Goal: Information Seeking & Learning: Learn about a topic

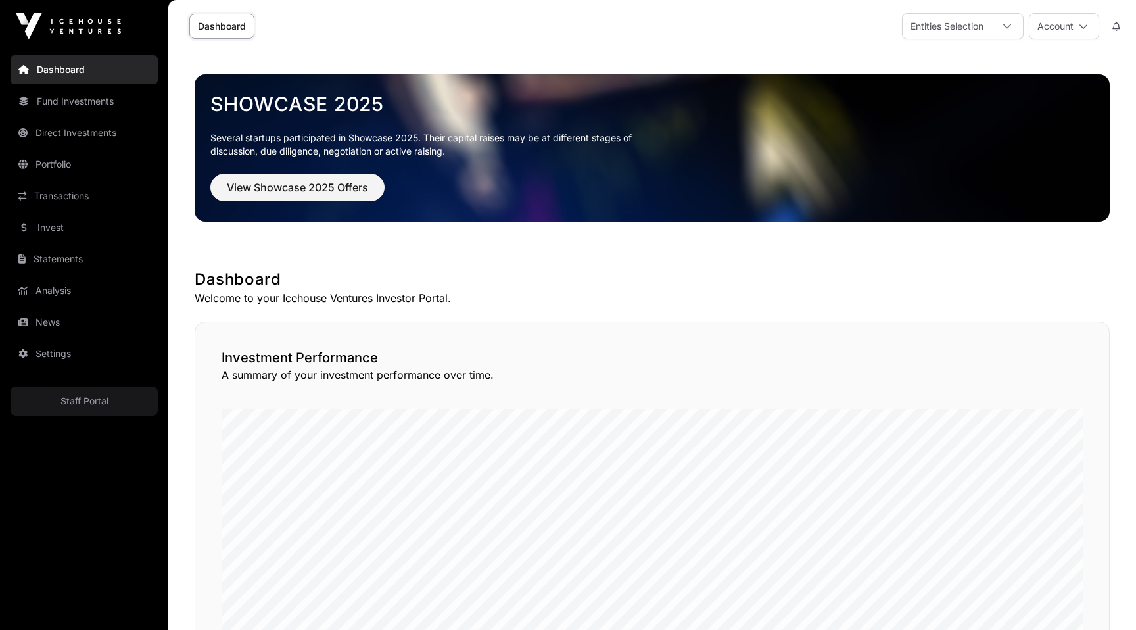
click at [57, 163] on link "Portfolio" at bounding box center [84, 164] width 147 height 29
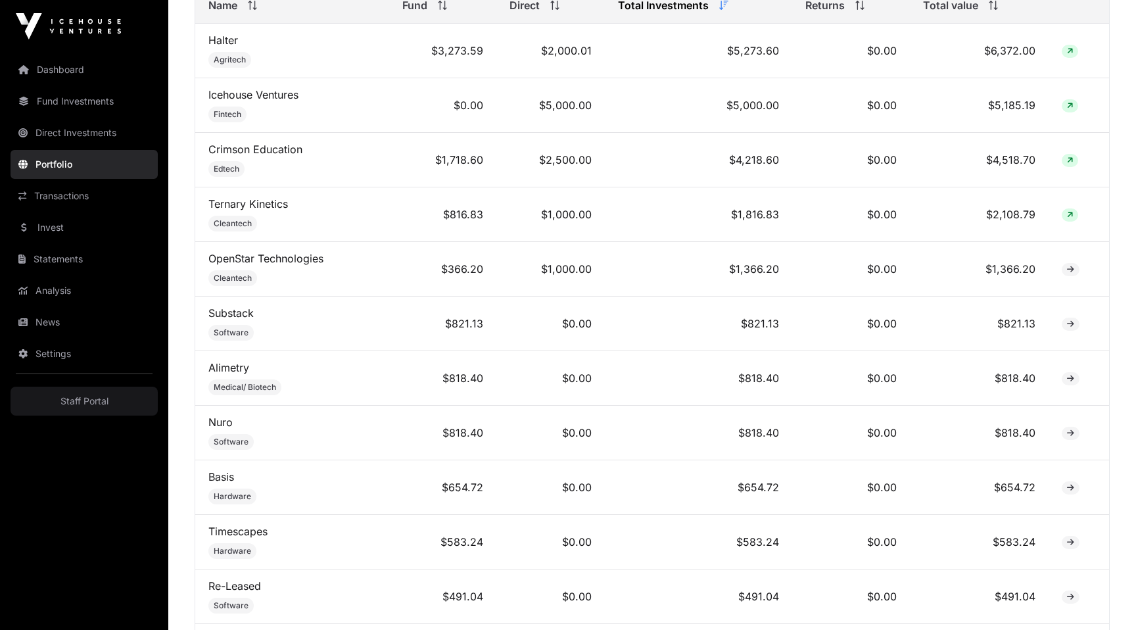
scroll to position [608, 0]
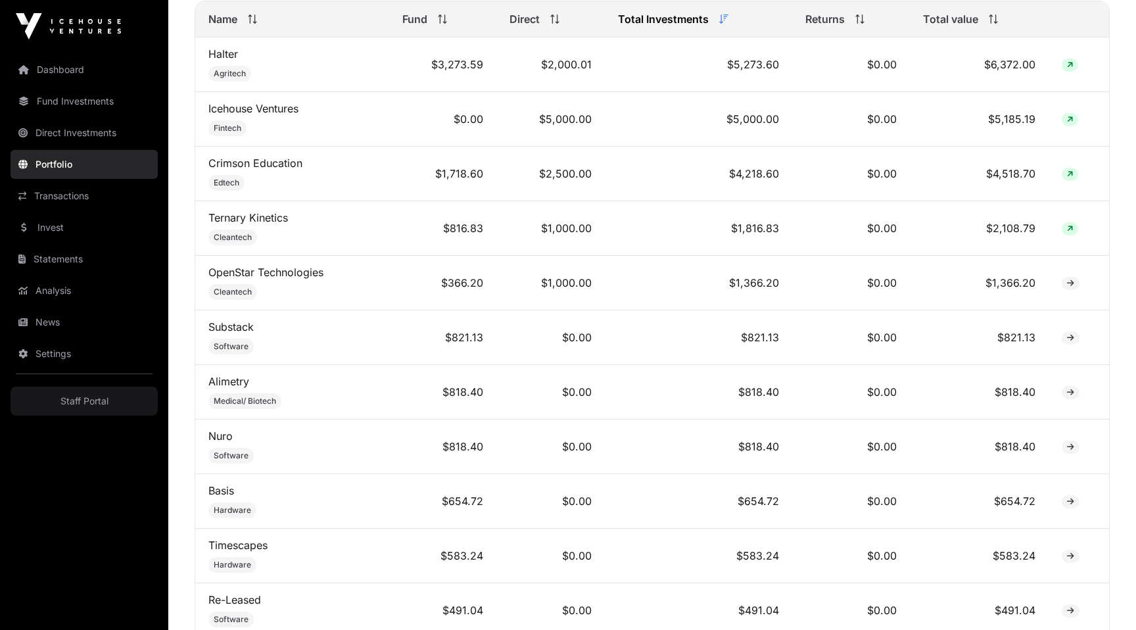
click at [258, 158] on link "Crimson Education" at bounding box center [255, 162] width 94 height 13
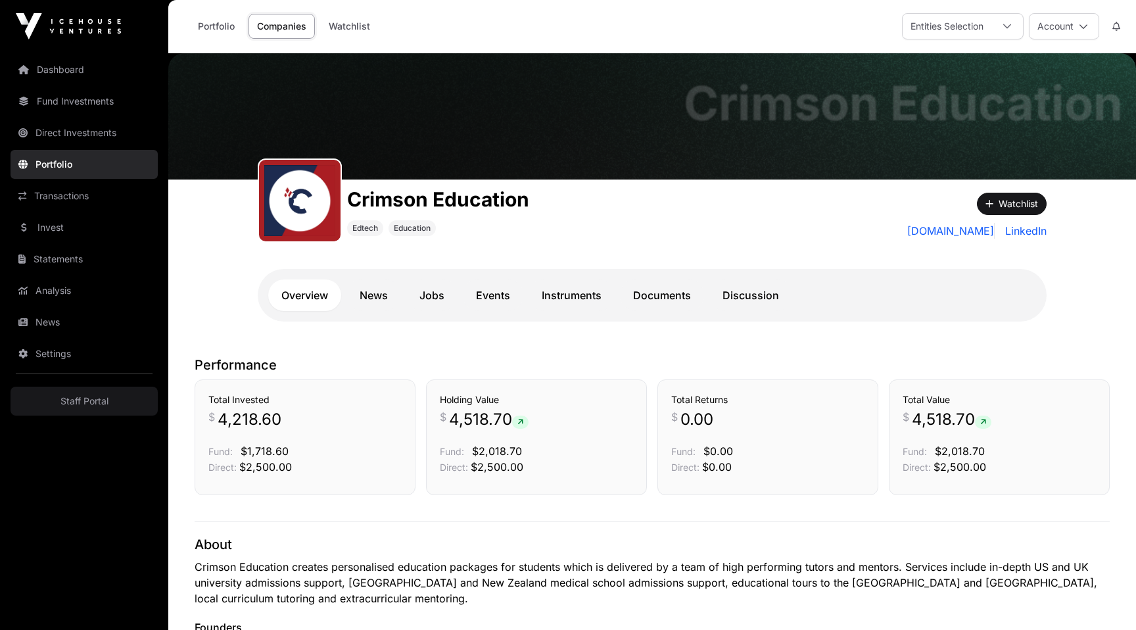
click at [578, 285] on link "Instruments" at bounding box center [571, 295] width 86 height 32
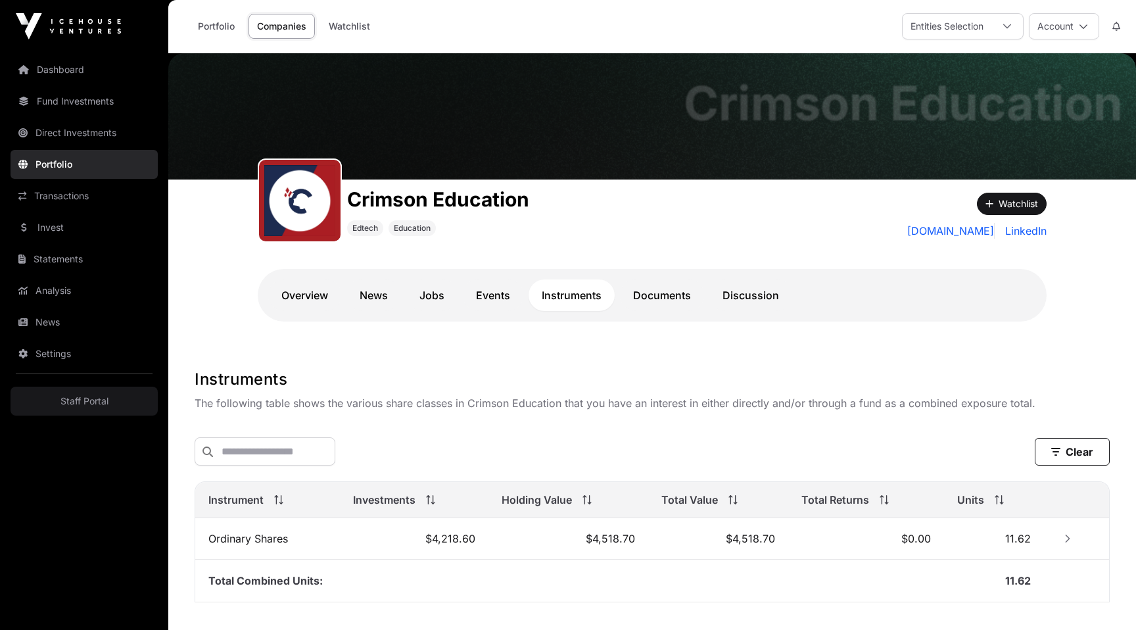
scroll to position [84, 0]
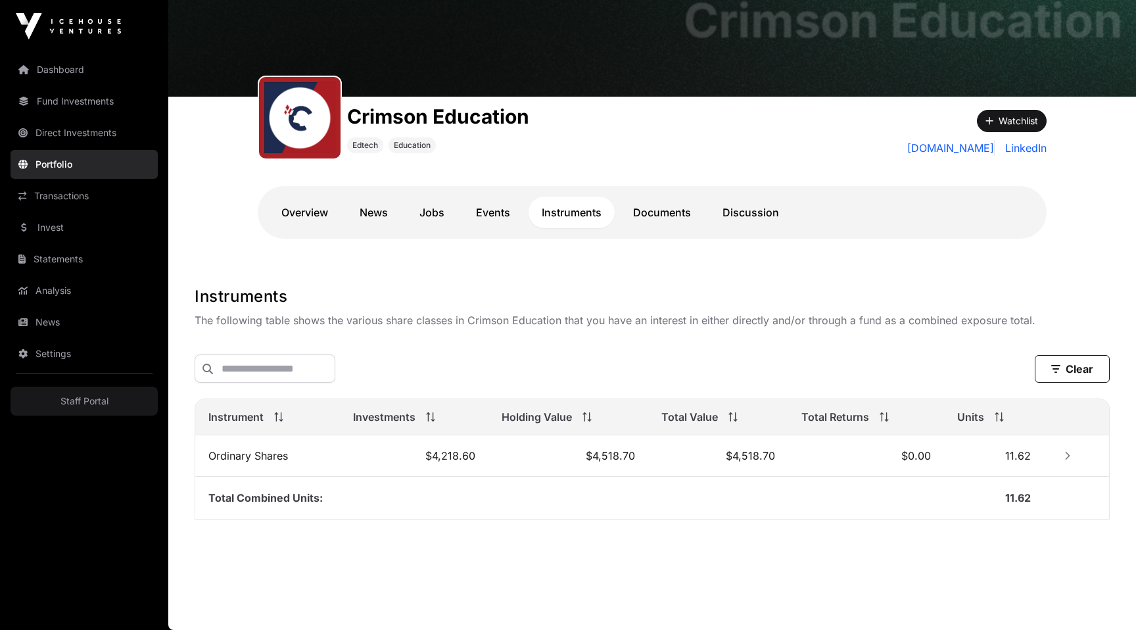
click at [1067, 455] on icon "Row Collapsed" at bounding box center [1067, 455] width 9 height 9
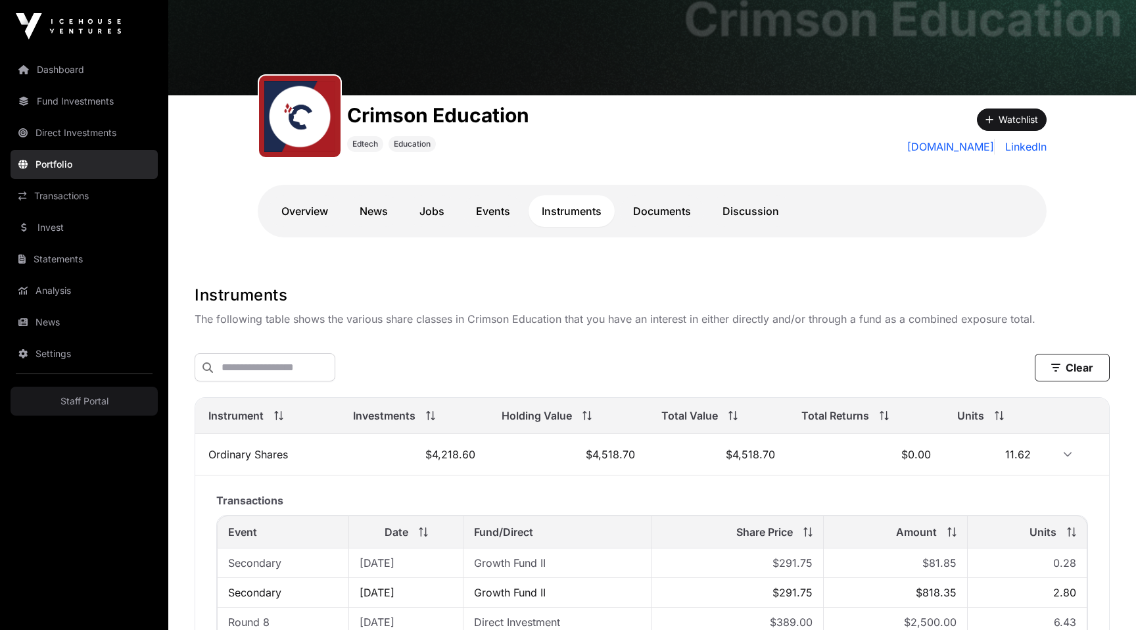
scroll to position [293, 0]
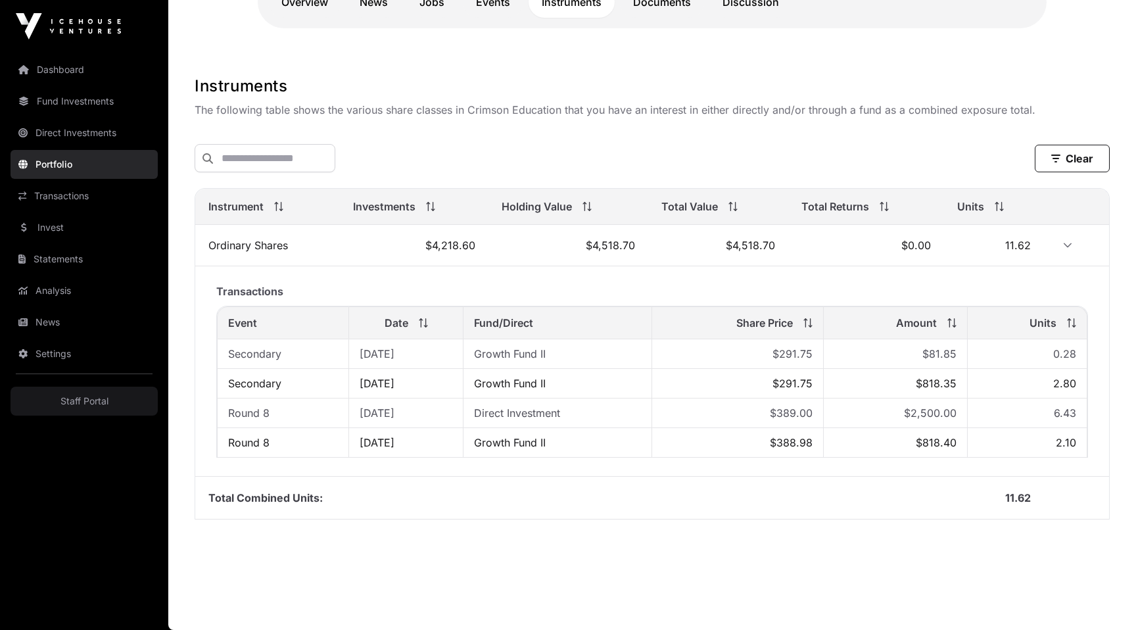
click at [51, 168] on link "Portfolio" at bounding box center [84, 164] width 147 height 29
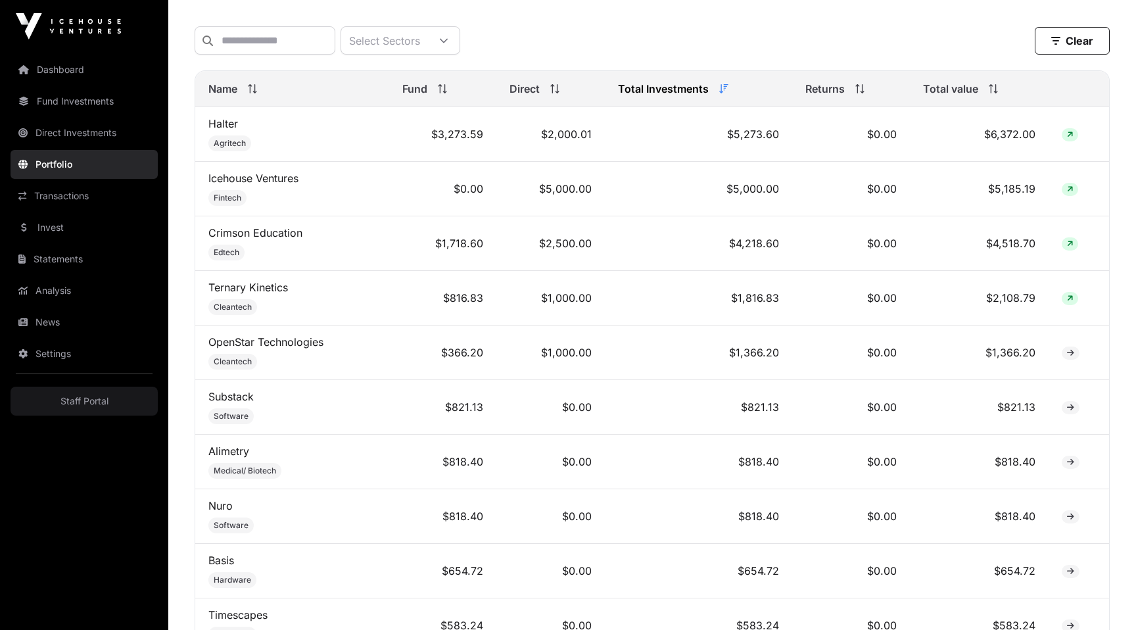
scroll to position [599, 0]
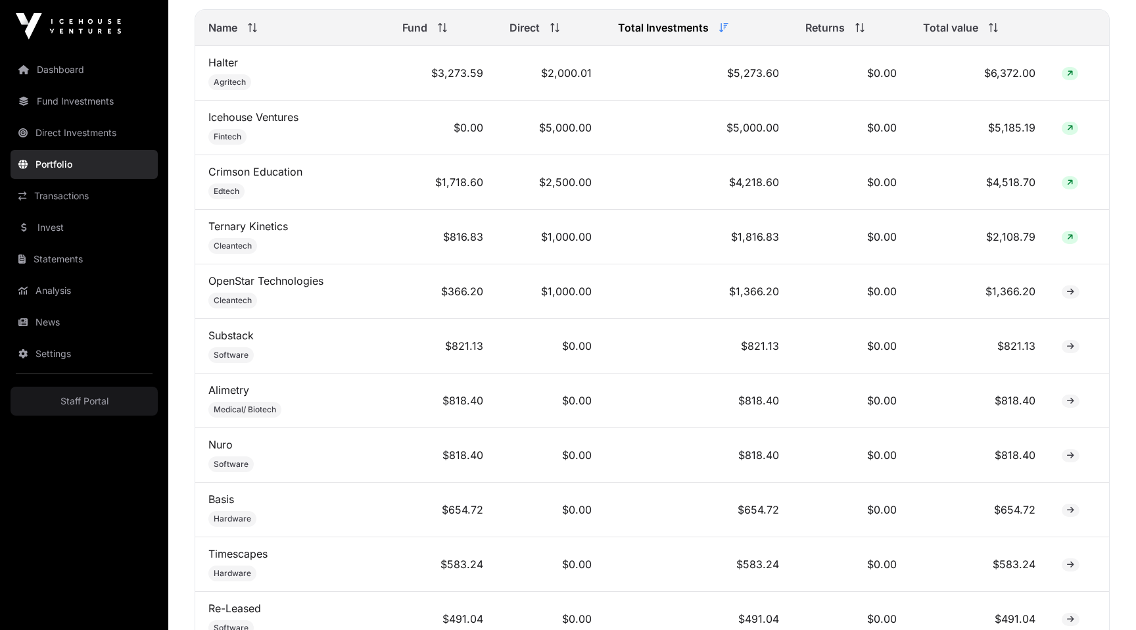
click at [216, 64] on link "Halter" at bounding box center [223, 62] width 30 height 13
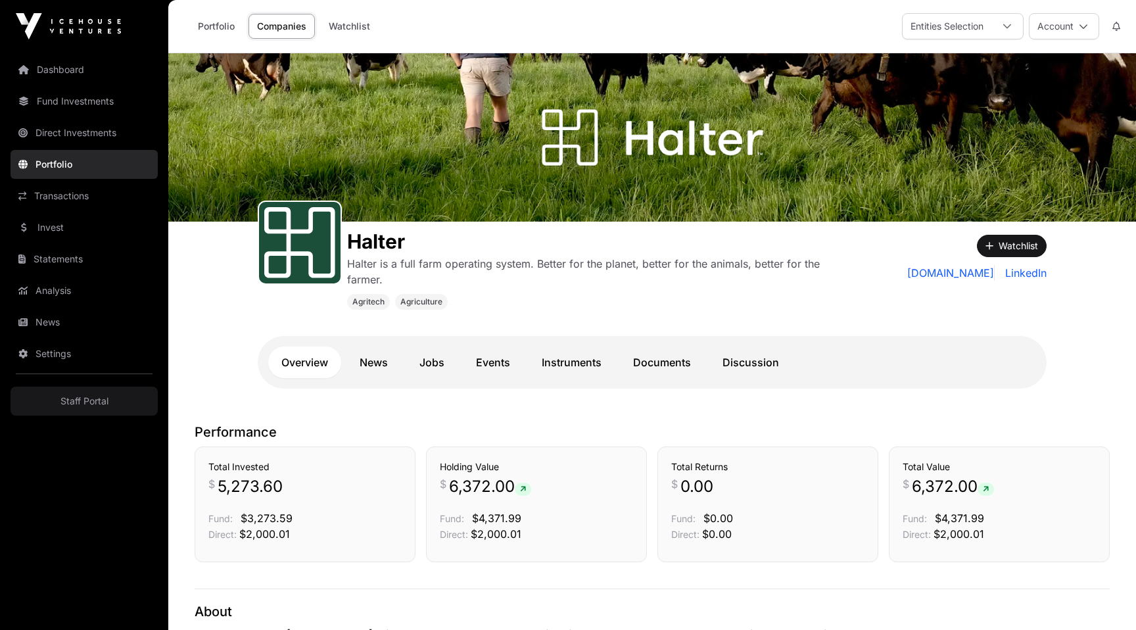
click at [575, 359] on link "Instruments" at bounding box center [571, 362] width 86 height 32
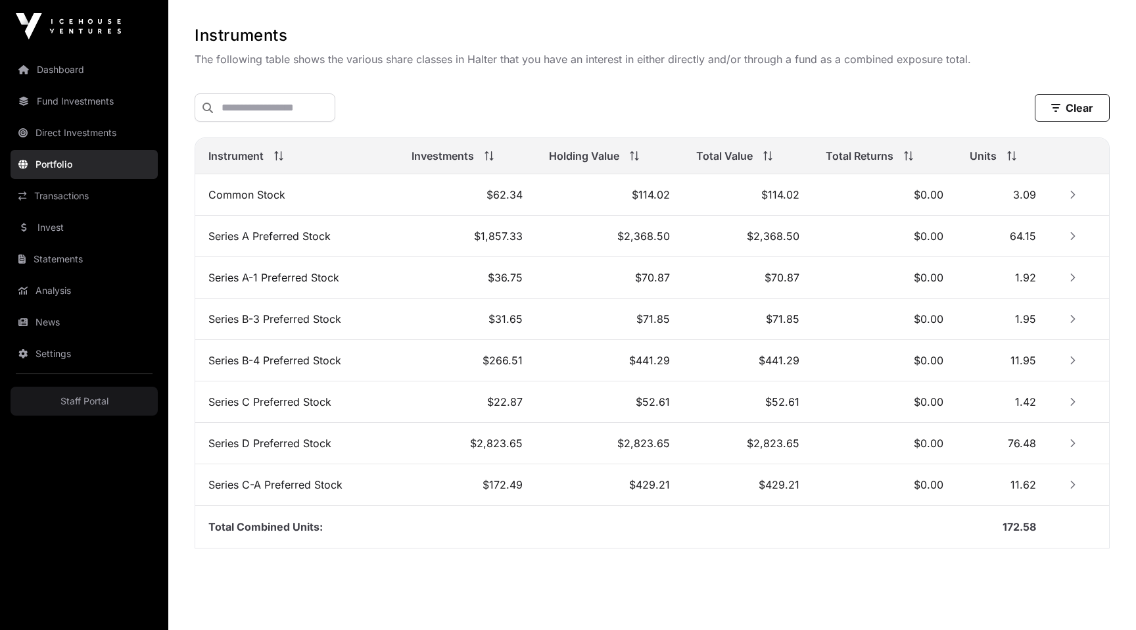
scroll to position [441, 0]
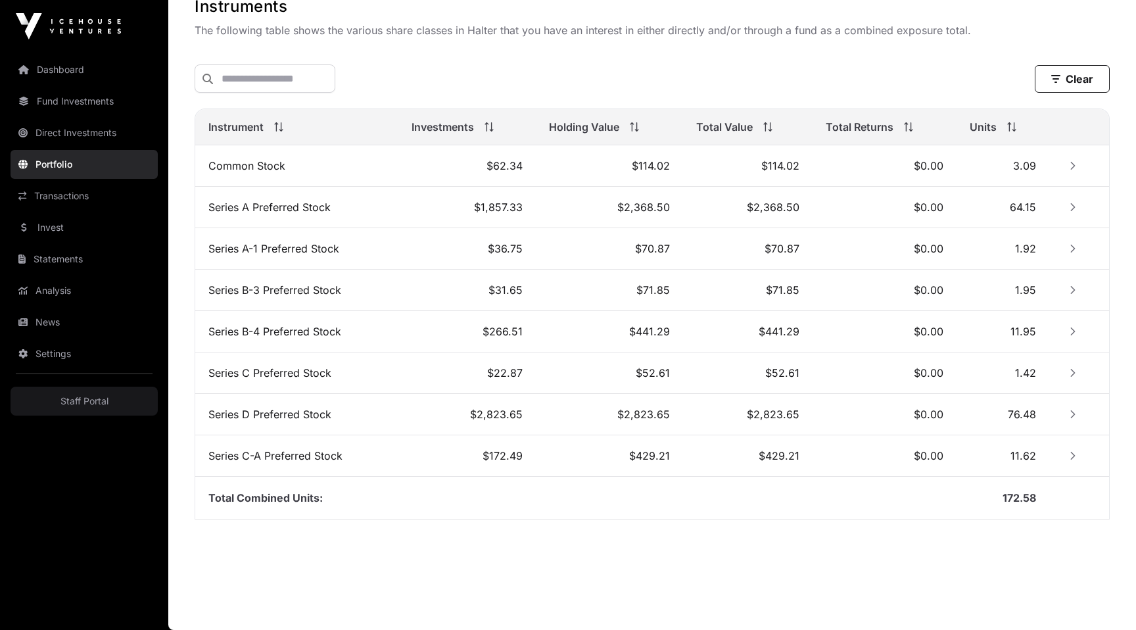
click at [50, 195] on link "Transactions" at bounding box center [84, 195] width 147 height 29
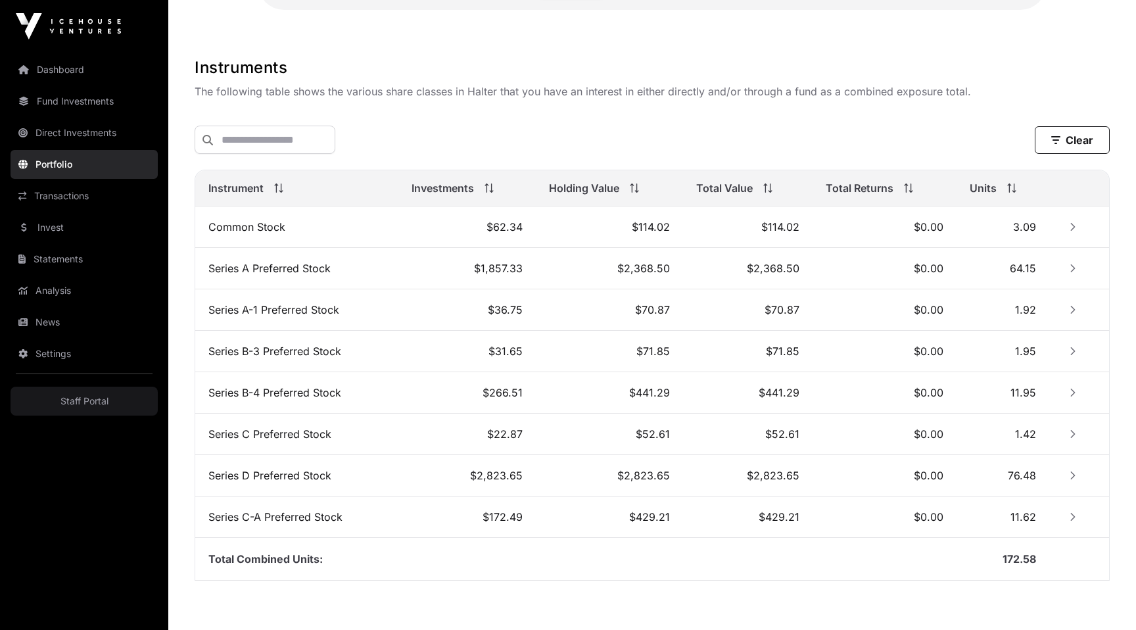
scroll to position [0, 0]
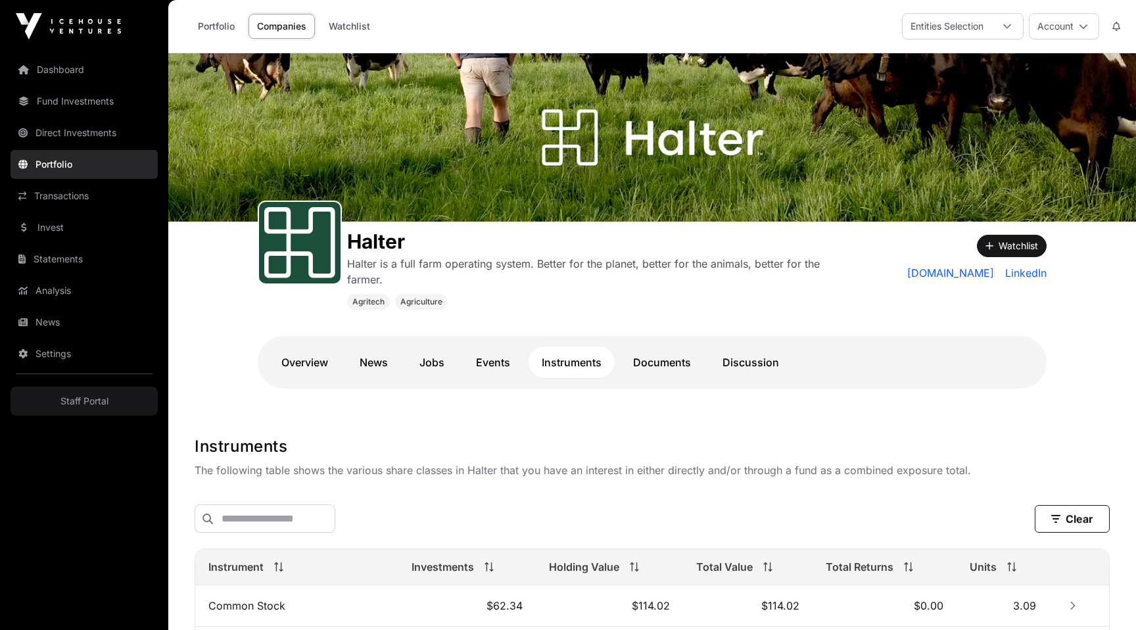
click at [483, 364] on link "Events" at bounding box center [493, 362] width 60 height 32
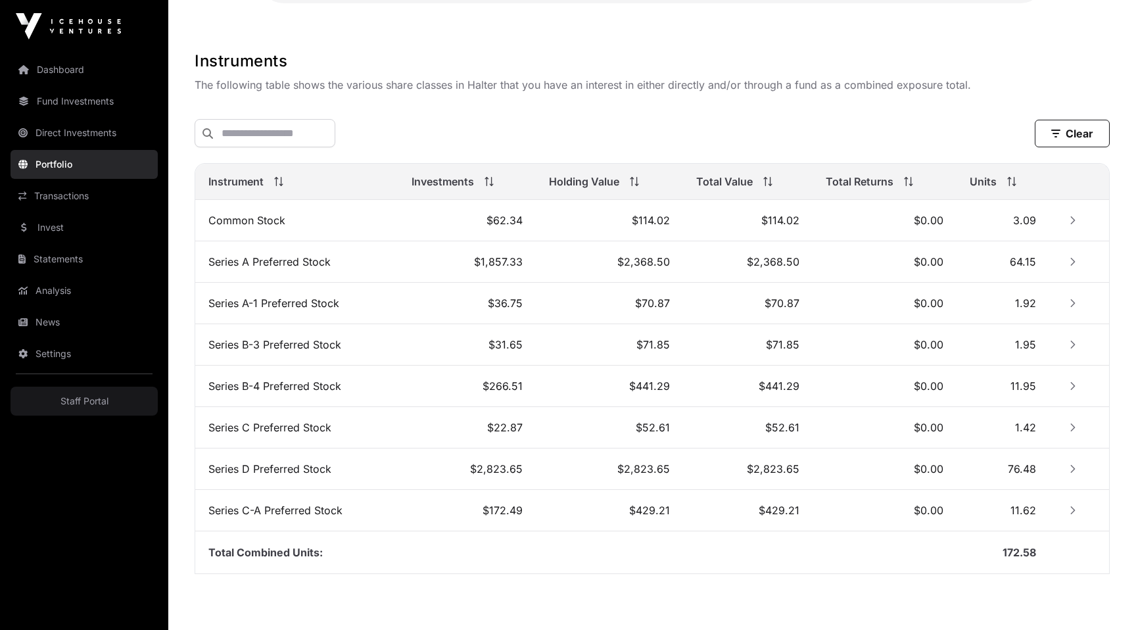
scroll to position [379, 0]
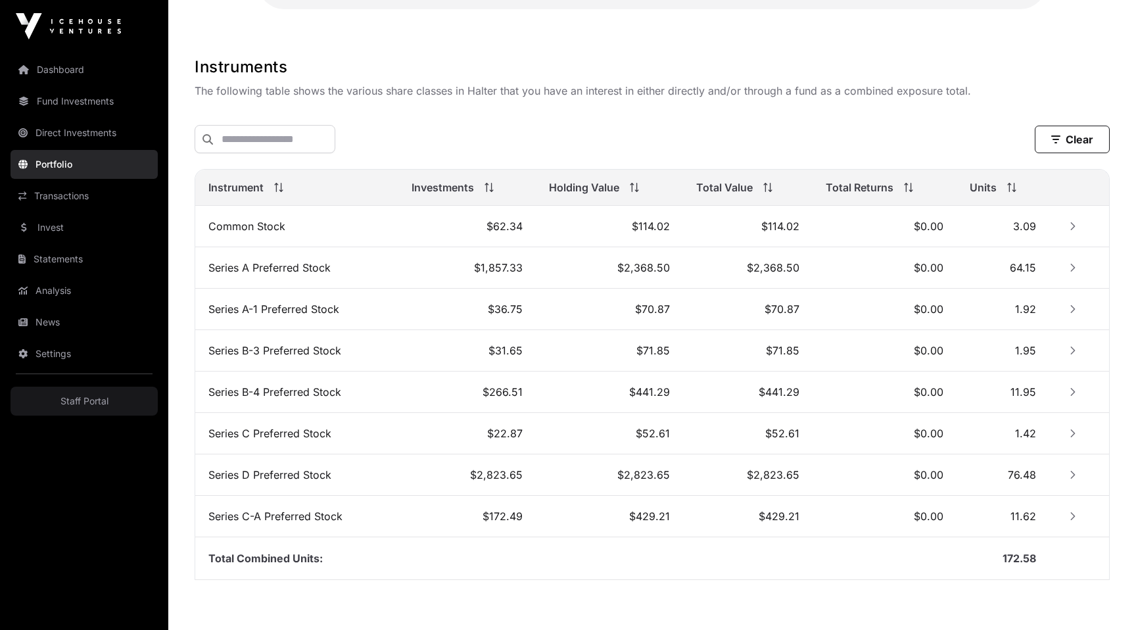
click at [55, 162] on link "Portfolio" at bounding box center [84, 164] width 147 height 29
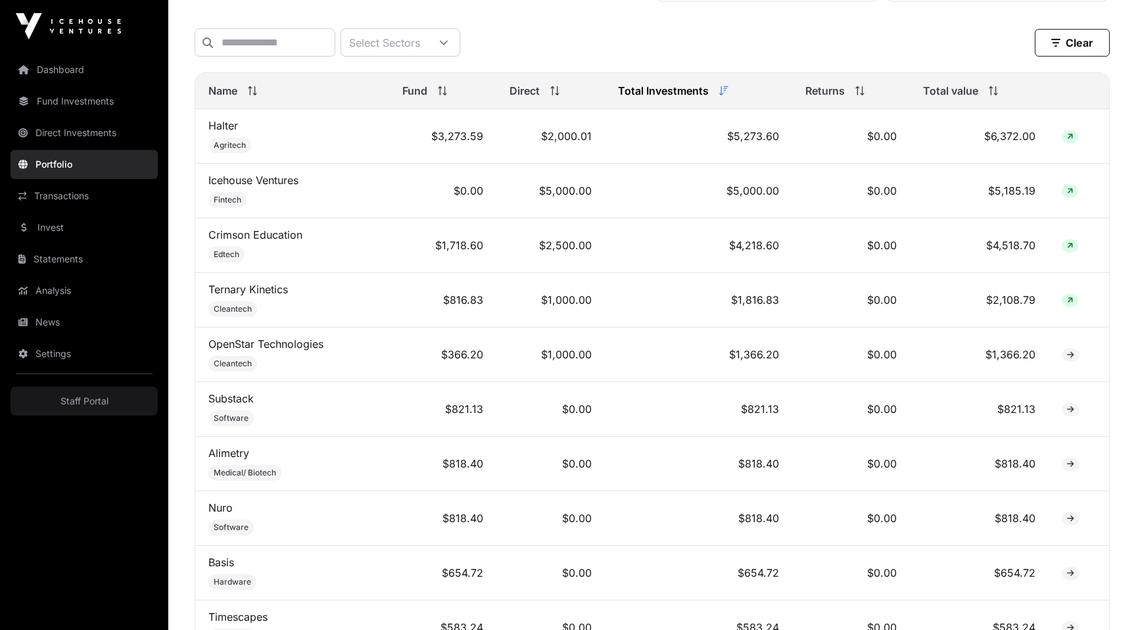
scroll to position [566, 0]
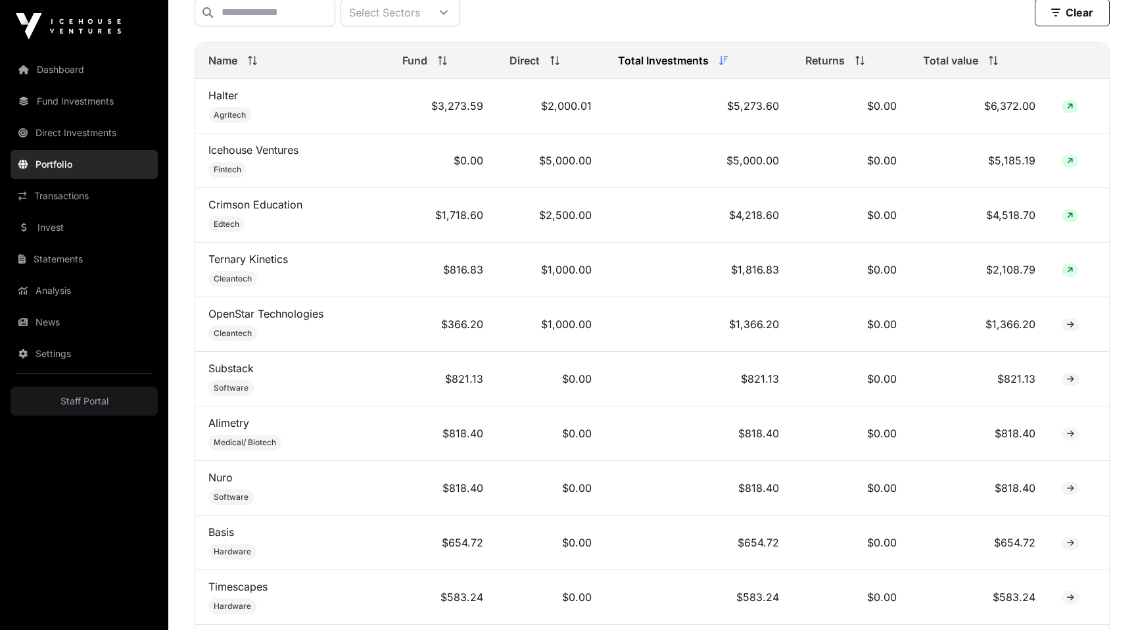
click at [79, 204] on link "Transactions" at bounding box center [84, 195] width 147 height 29
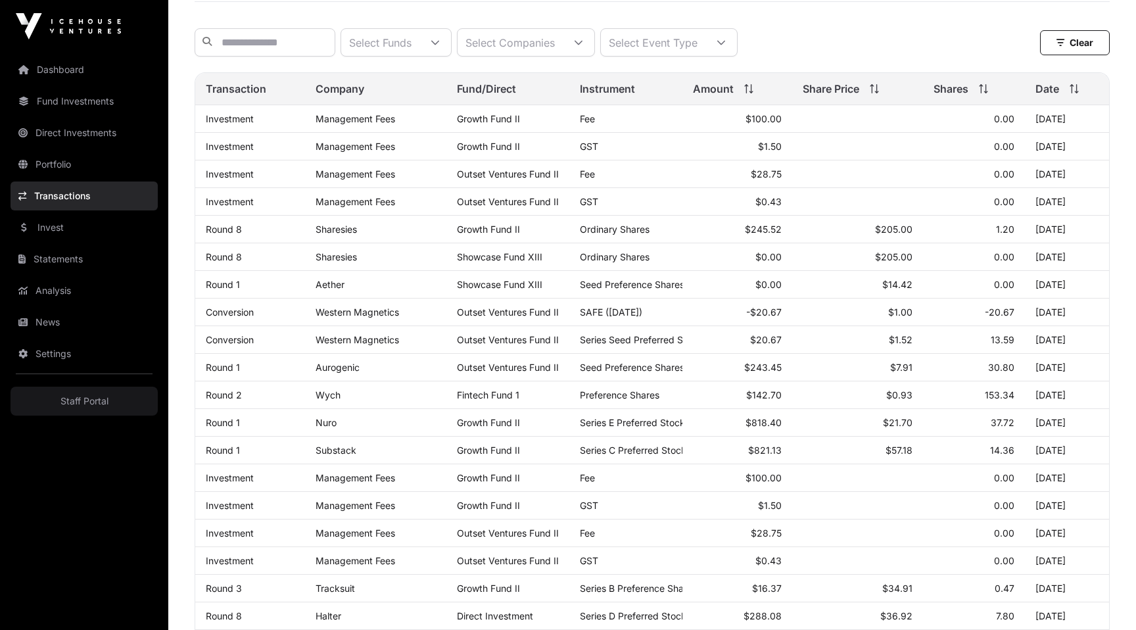
scroll to position [127, 0]
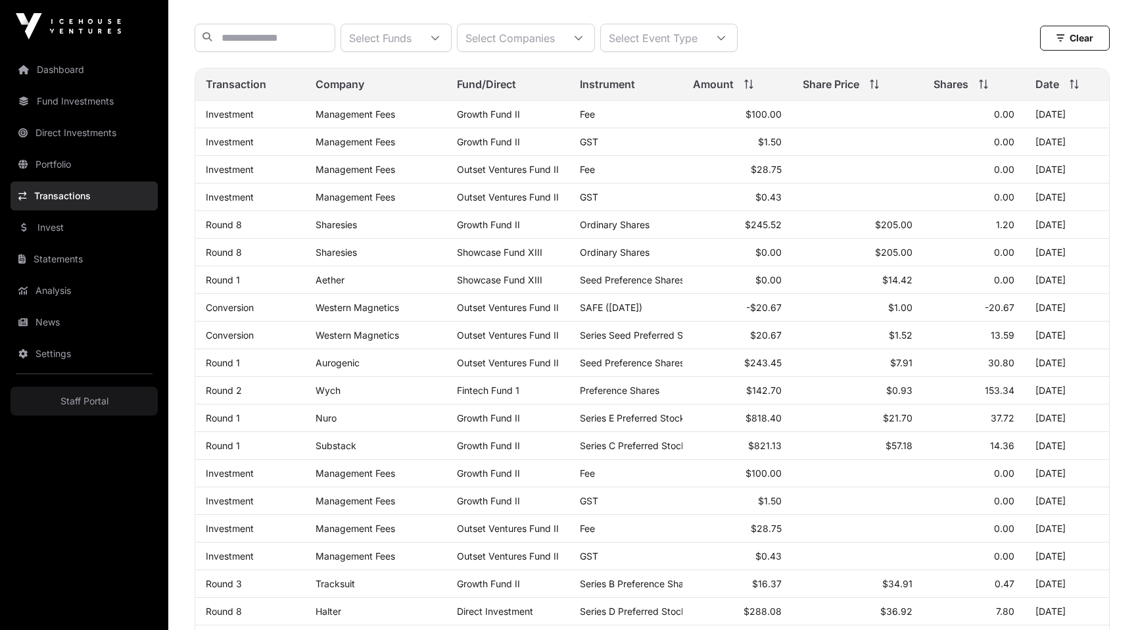
click at [97, 404] on link "Staff Portal" at bounding box center [84, 400] width 147 height 29
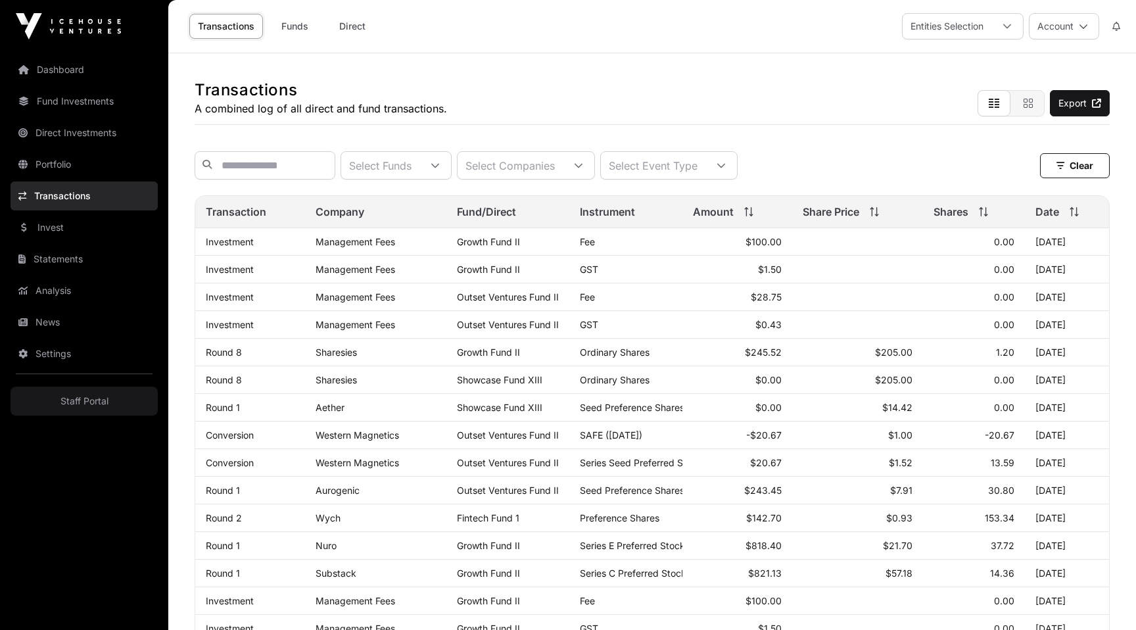
click at [550, 172] on div "Select Companies" at bounding box center [509, 165] width 105 height 27
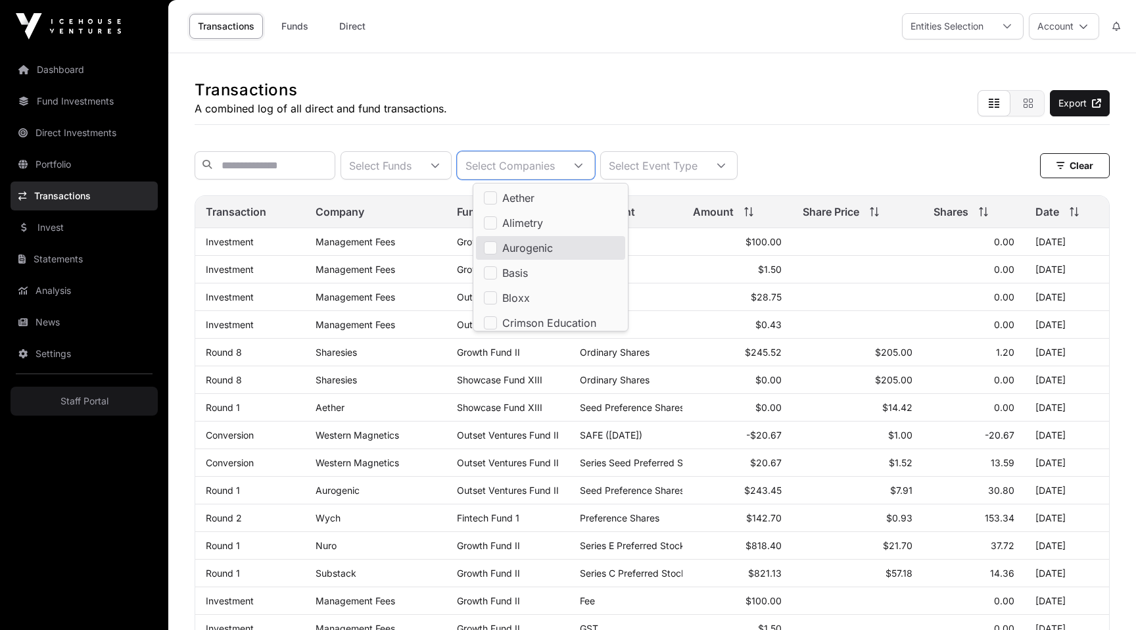
scroll to position [129, 0]
click at [515, 321] on span "Halter" at bounding box center [517, 318] width 30 height 11
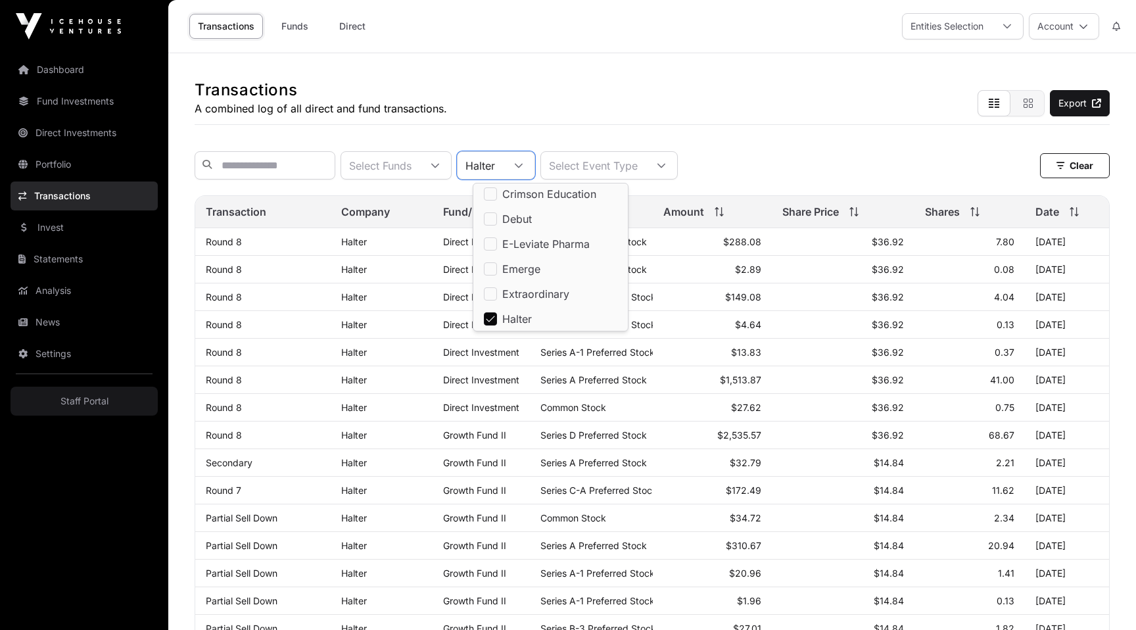
scroll to position [127, 0]
click at [532, 33] on div "Transactions Funds Direct Entities Selection Account" at bounding box center [652, 26] width 952 height 53
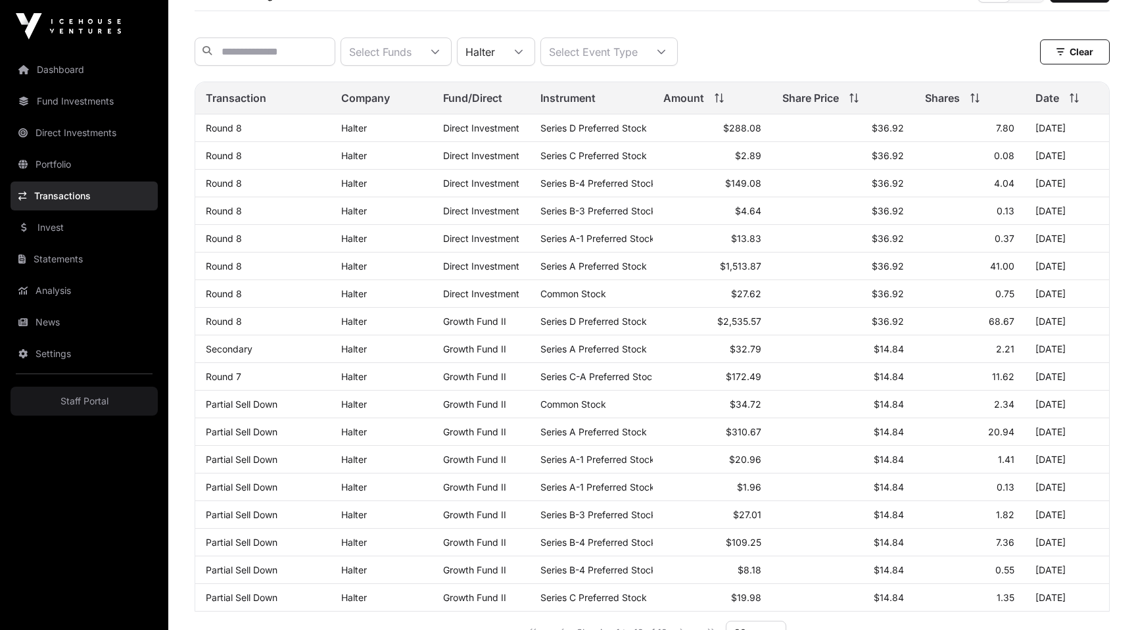
scroll to position [85, 0]
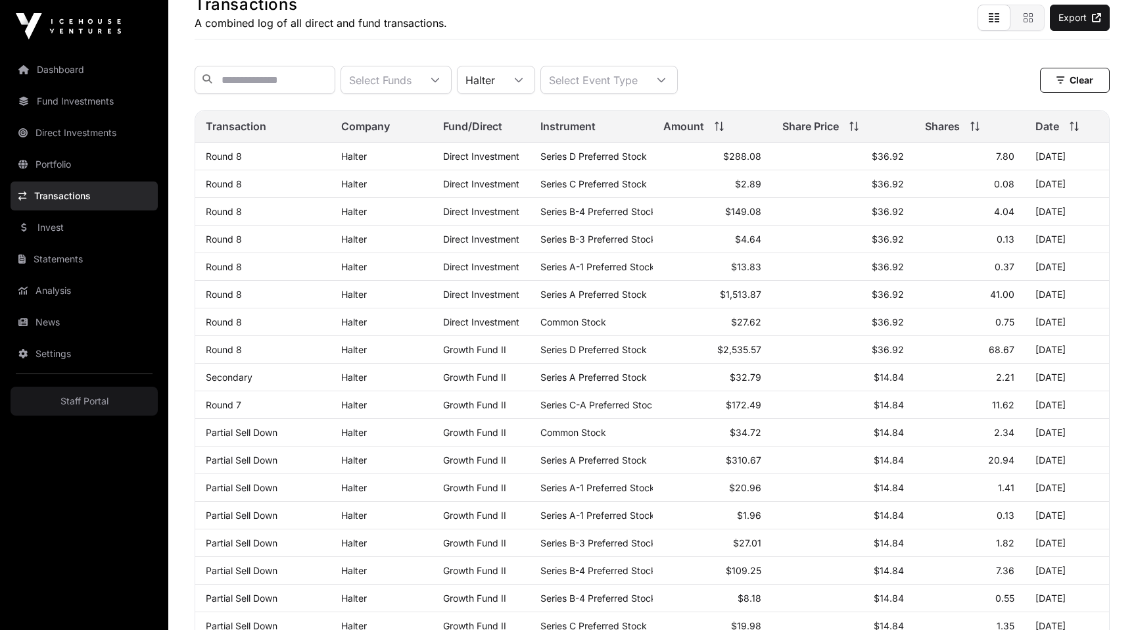
click at [616, 83] on div "Select Event Type" at bounding box center [593, 79] width 104 height 27
click at [414, 82] on div "Select Funds" at bounding box center [380, 79] width 78 height 27
click at [284, 78] on input "text" at bounding box center [265, 80] width 141 height 28
click at [545, 215] on span "Series B-4 Preferred Stock" at bounding box center [598, 211] width 116 height 11
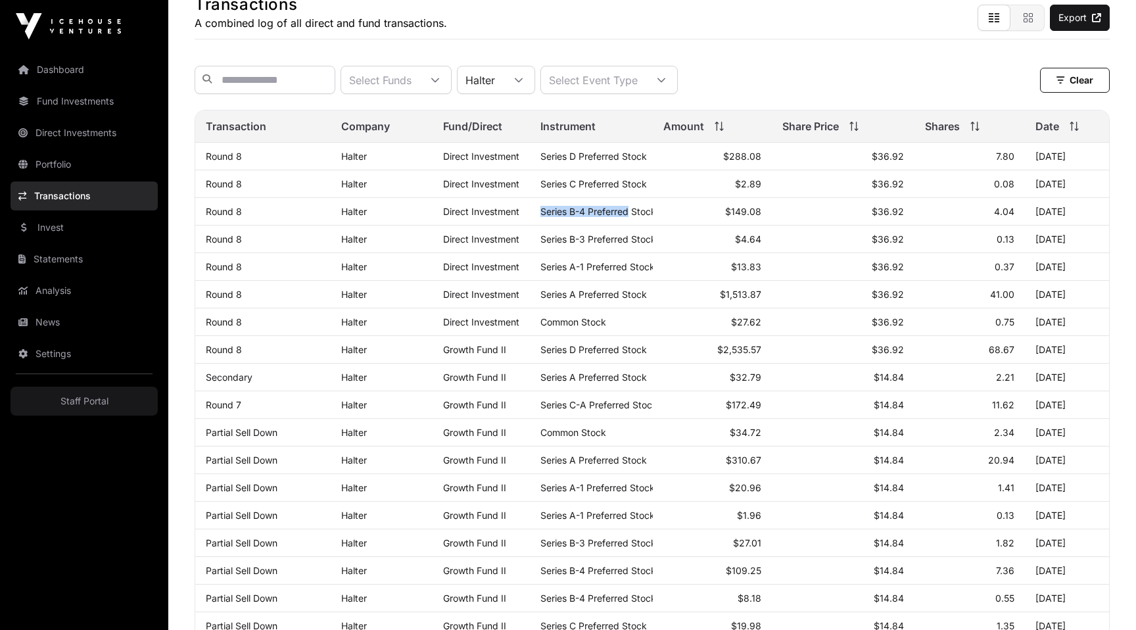
drag, startPoint x: 545, startPoint y: 215, endPoint x: 615, endPoint y: 214, distance: 69.7
click at [616, 214] on span "Series B-4 Preferred Stock" at bounding box center [598, 211] width 116 height 11
copy span "Series B-4 Preferred"
click at [256, 79] on input "text" at bounding box center [265, 80] width 141 height 28
paste input "**********"
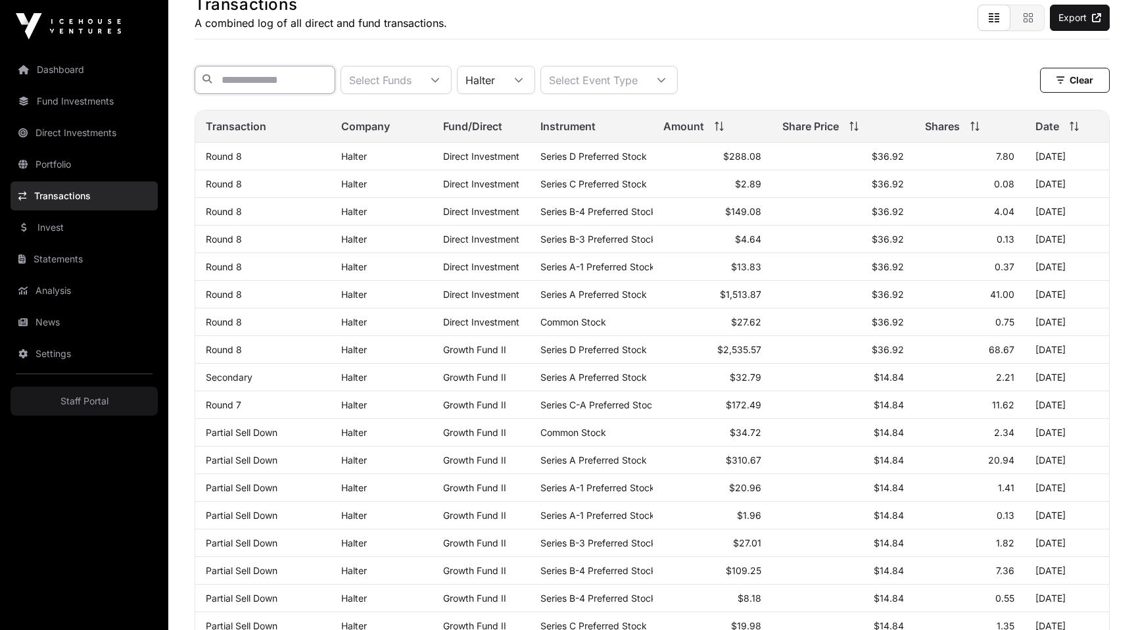
type input "**********"
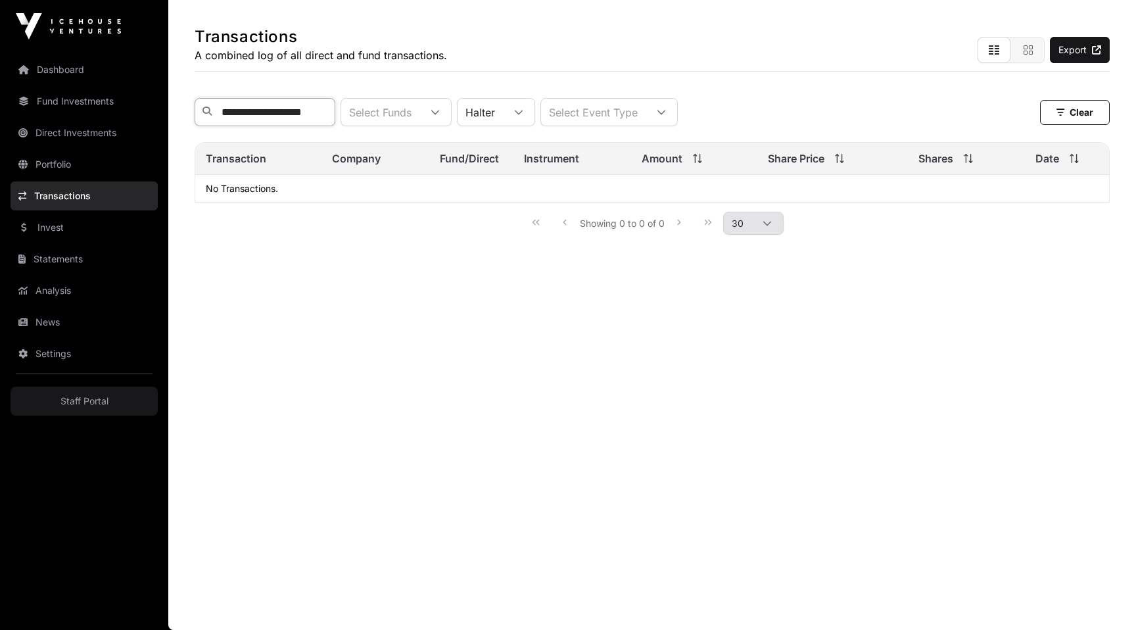
scroll to position [53, 0]
click at [326, 107] on input "**********" at bounding box center [265, 112] width 141 height 28
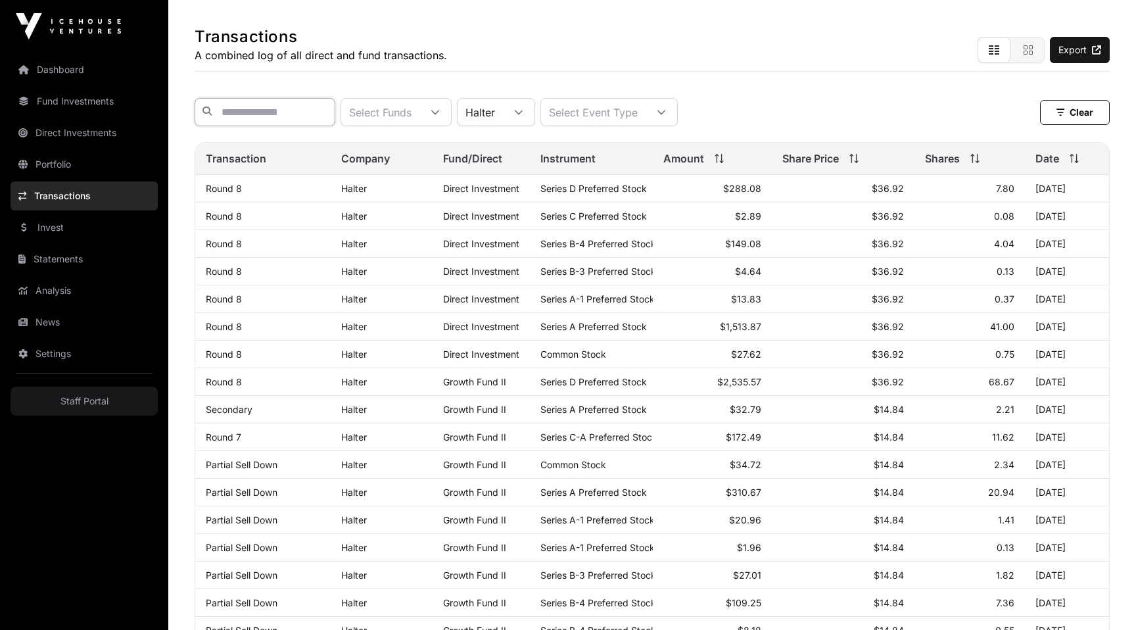
scroll to position [85, 0]
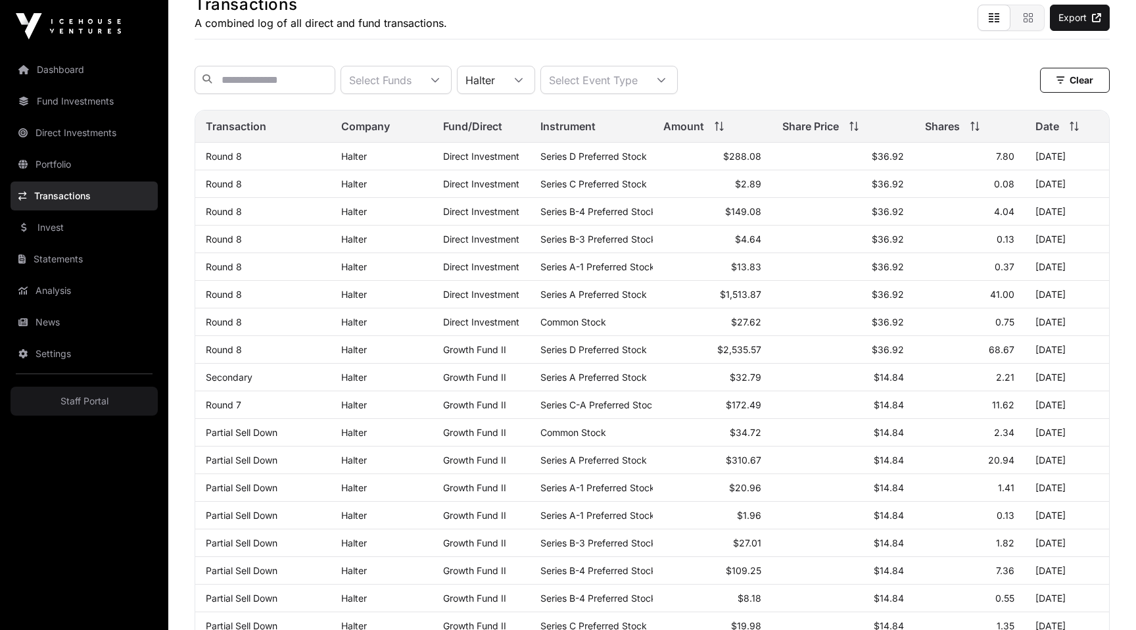
click at [560, 159] on span "Series D Preferred Stock" at bounding box center [593, 155] width 106 height 11
drag, startPoint x: 560, startPoint y: 159, endPoint x: 570, endPoint y: 159, distance: 9.9
click at [570, 159] on span "Series D Preferred Stock" at bounding box center [593, 155] width 106 height 11
copy span "Series D"
click at [292, 77] on input "text" at bounding box center [265, 80] width 141 height 28
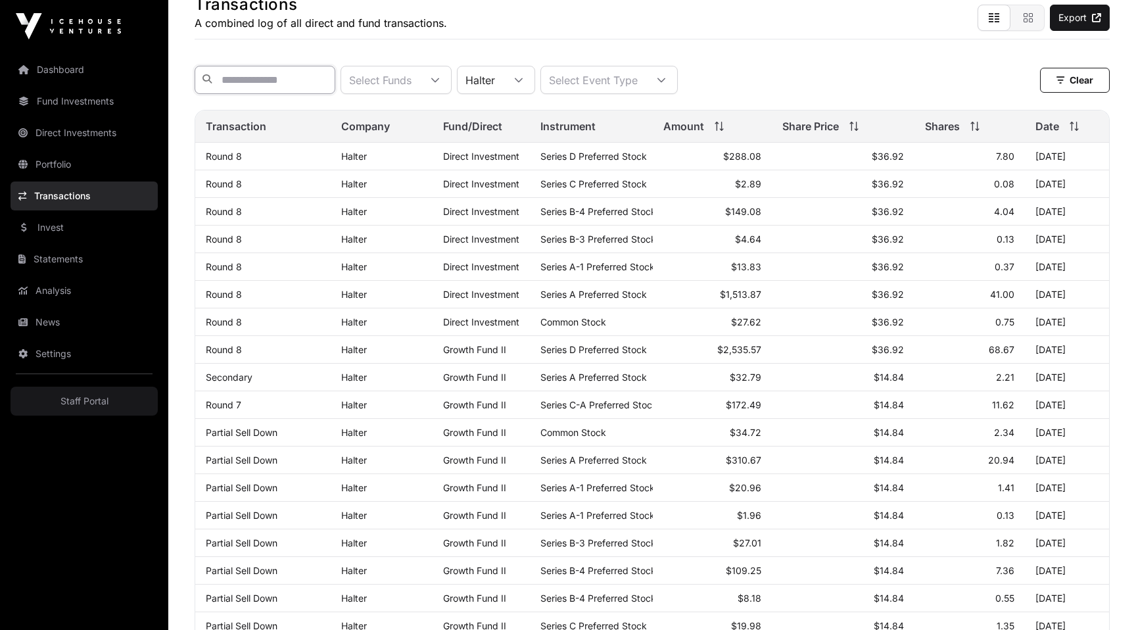
paste input "********"
type input "********"
click at [396, 79] on div "Select Funds" at bounding box center [380, 79] width 78 height 27
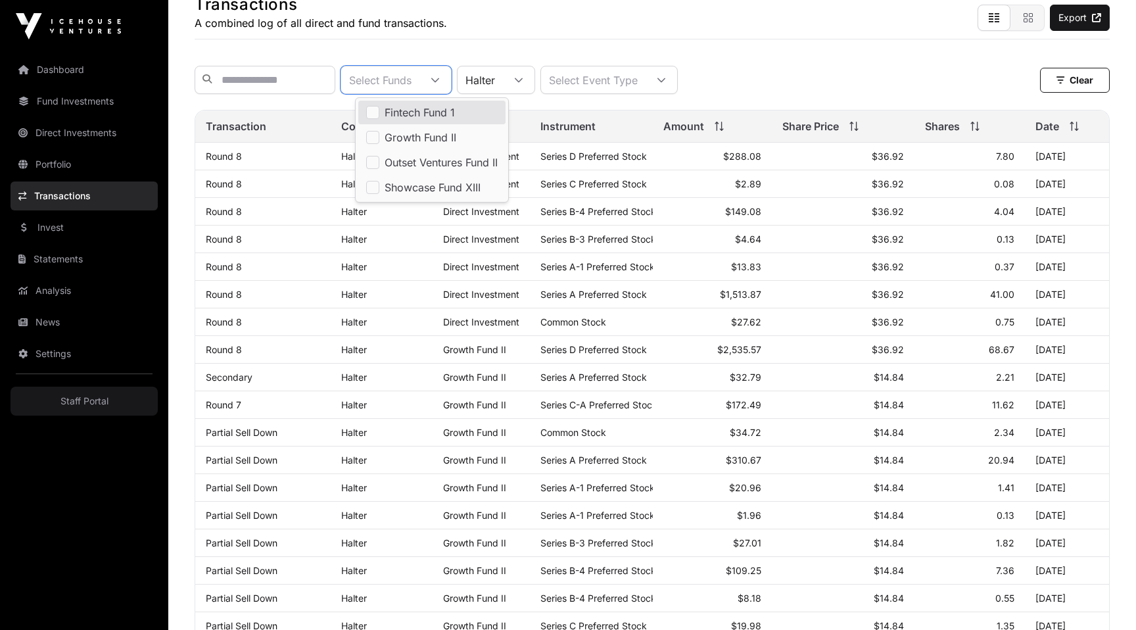
click at [630, 75] on div "Select Event Type" at bounding box center [593, 79] width 104 height 27
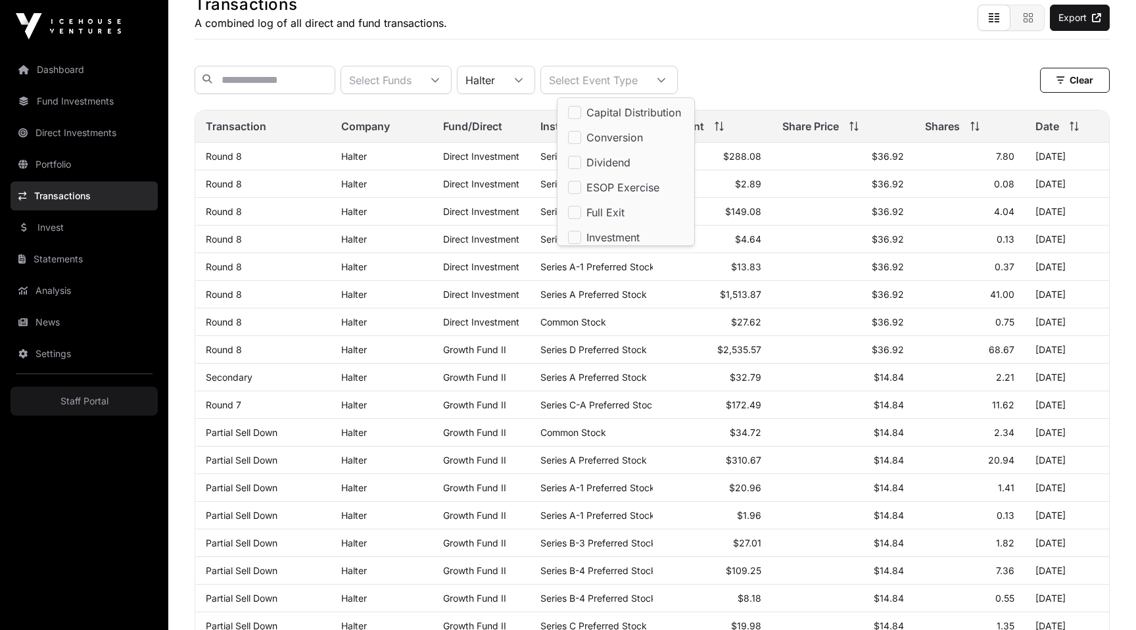
click at [785, 43] on div "Transactions A combined log of all direct and fund transactions. Export Select …" at bounding box center [651, 331] width 967 height 727
click at [645, 81] on div "Select Event Type" at bounding box center [593, 79] width 104 height 27
click at [786, 61] on div "Select Funds Halter Select Event Type Clear Clear Filters" at bounding box center [652, 79] width 915 height 49
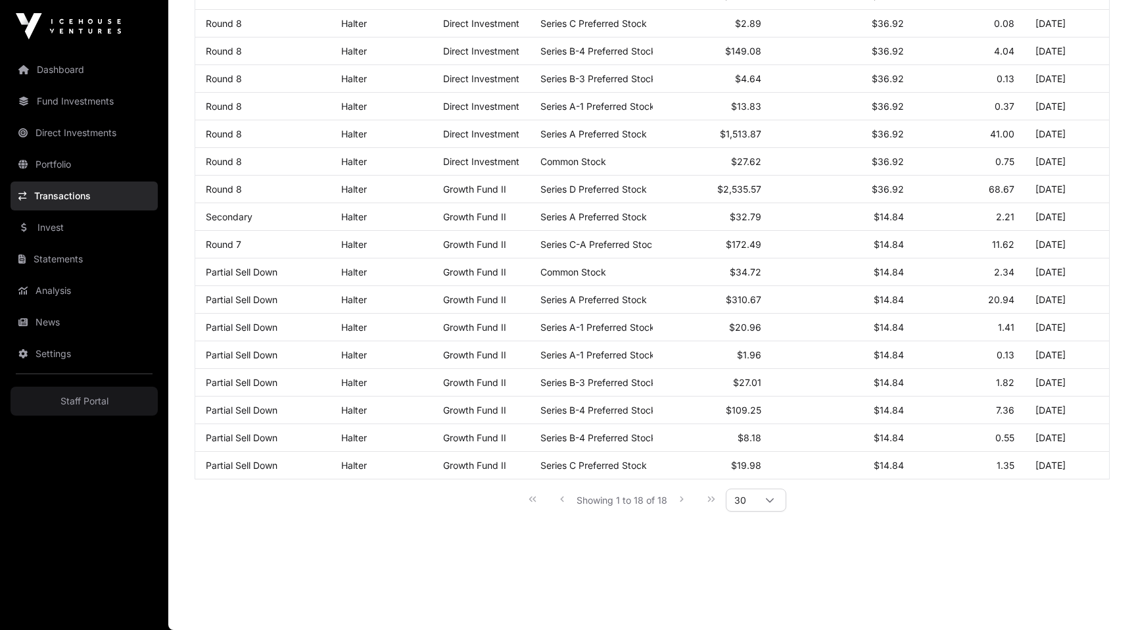
scroll to position [0, 0]
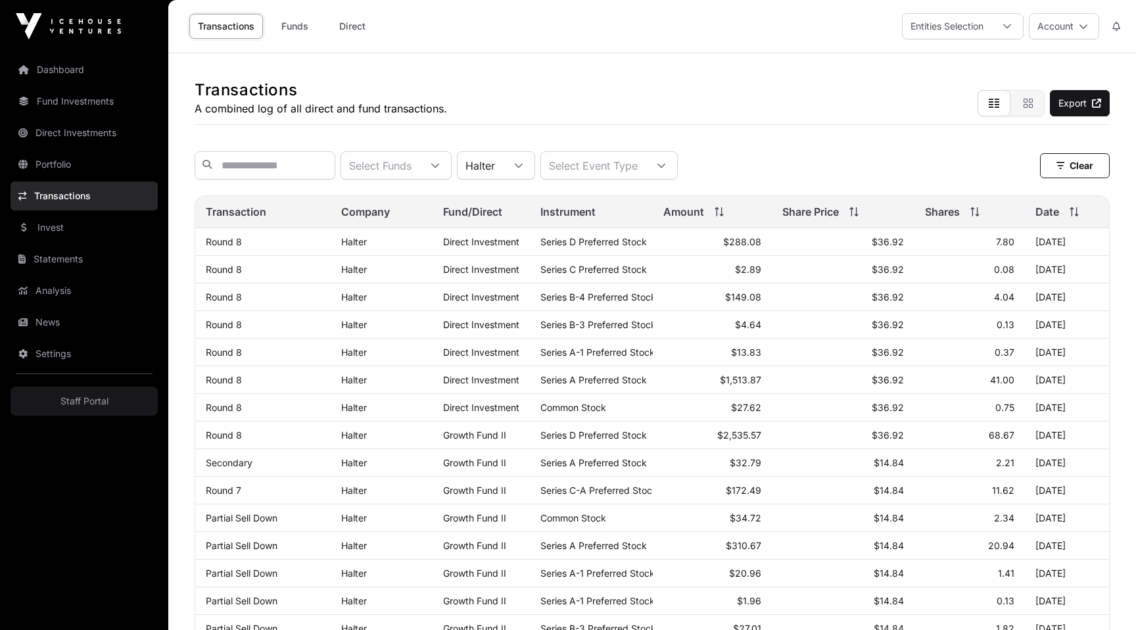
click at [643, 111] on div "Transactions A combined log of all direct and fund transactions. Export" at bounding box center [652, 89] width 915 height 72
click at [551, 241] on span "Series D Preferred Stock" at bounding box center [593, 241] width 106 height 11
drag, startPoint x: 551, startPoint y: 241, endPoint x: 635, endPoint y: 242, distance: 84.1
click at [635, 242] on span "Series D Preferred Stock" at bounding box center [593, 241] width 106 height 11
click at [604, 242] on span "Series D Preferred Stock" at bounding box center [593, 241] width 106 height 11
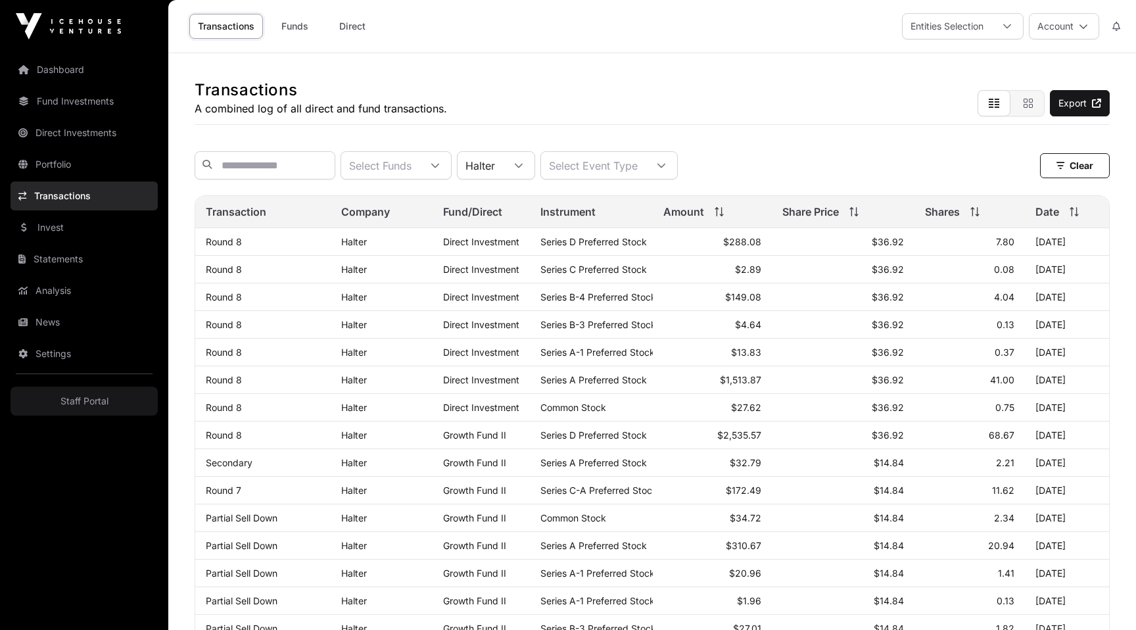
click at [555, 242] on span "Series D Preferred Stock" at bounding box center [593, 241] width 106 height 11
drag, startPoint x: 555, startPoint y: 242, endPoint x: 636, endPoint y: 240, distance: 80.9
click at [637, 240] on span "Series D Preferred Stock" at bounding box center [593, 241] width 106 height 11
click at [542, 247] on span "Series D Preferred Stock" at bounding box center [593, 241] width 106 height 11
click at [541, 244] on span "Series D Preferred Stock" at bounding box center [593, 241] width 106 height 11
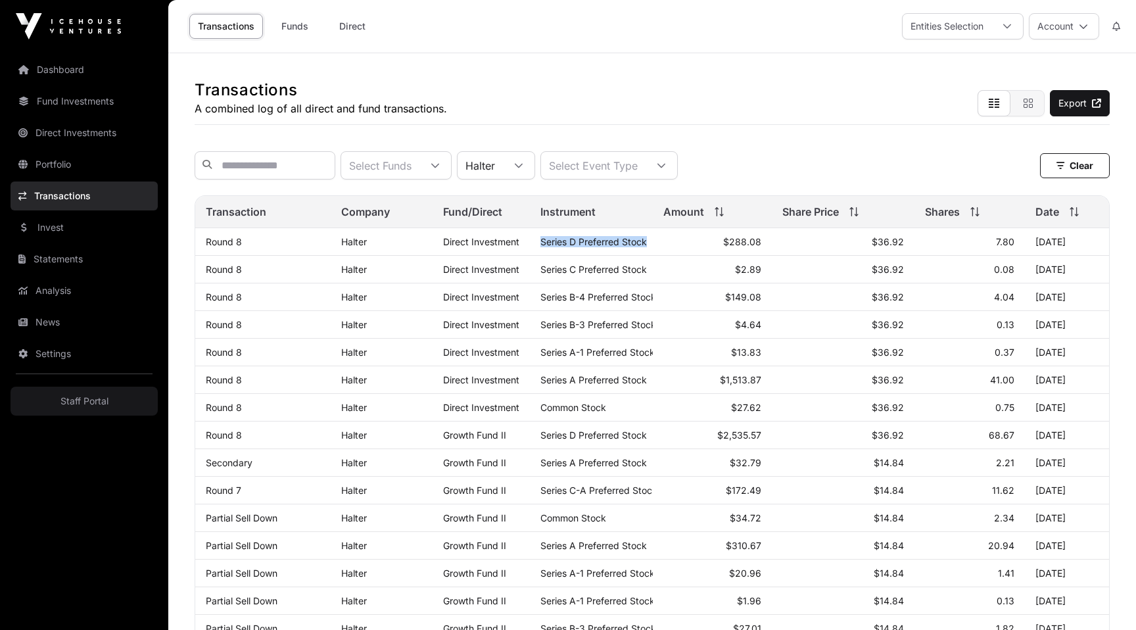
drag, startPoint x: 541, startPoint y: 244, endPoint x: 647, endPoint y: 241, distance: 105.9
click at [647, 241] on span "Series D Preferred Stock" at bounding box center [593, 241] width 106 height 11
copy span "Series D Preferred Stock"
click at [760, 115] on div "Transactions A combined log of all direct and fund transactions. Export" at bounding box center [652, 89] width 915 height 72
click at [547, 241] on span "Series D Preferred Stock" at bounding box center [593, 241] width 106 height 11
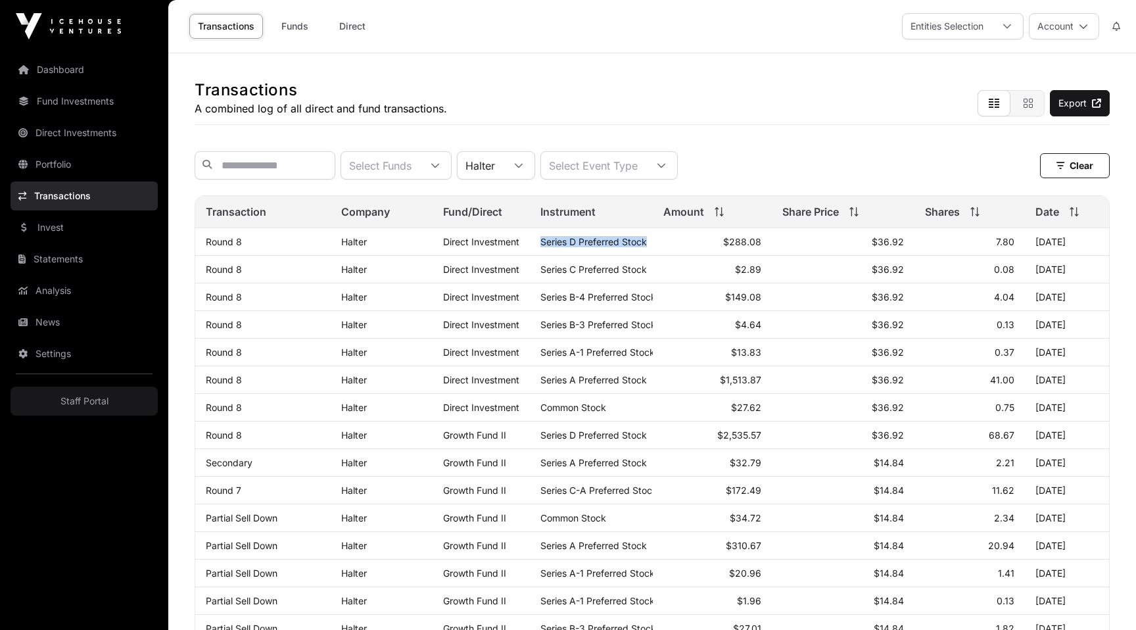
drag, startPoint x: 547, startPoint y: 241, endPoint x: 628, endPoint y: 241, distance: 80.8
click at [628, 242] on span "Series D Preferred Stock" at bounding box center [593, 241] width 106 height 11
click at [543, 269] on span "Series C Preferred Stock" at bounding box center [593, 269] width 106 height 11
drag, startPoint x: 543, startPoint y: 269, endPoint x: 643, endPoint y: 267, distance: 99.2
click at [644, 268] on span "Series C Preferred Stock" at bounding box center [593, 269] width 106 height 11
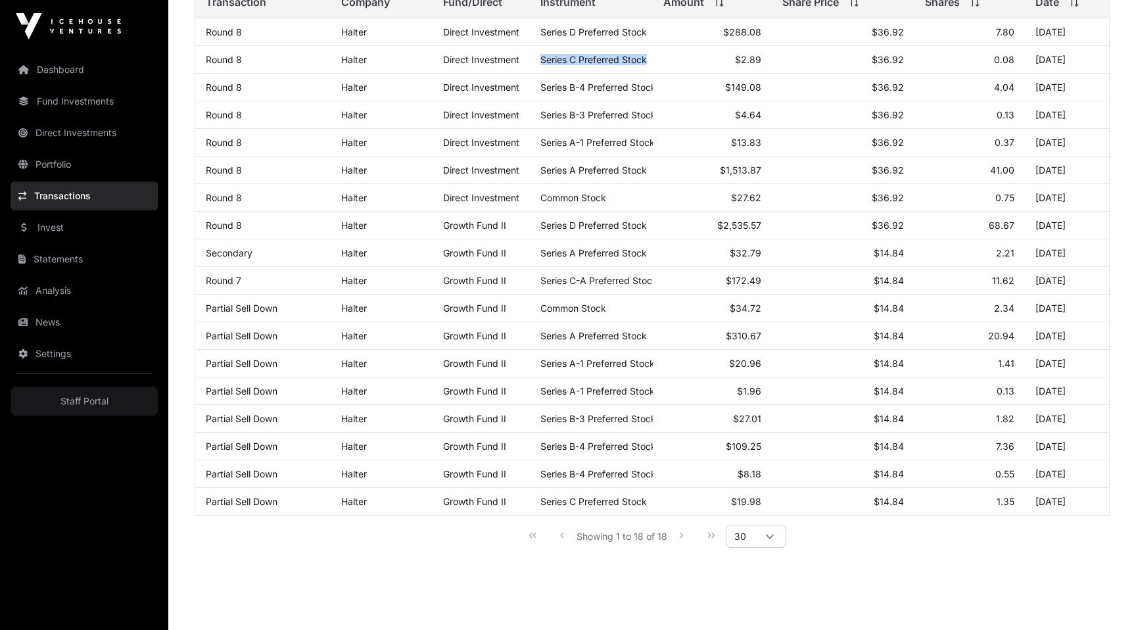
scroll to position [209, 0]
click at [583, 149] on span "Series A-1 Preferred Stock" at bounding box center [597, 142] width 114 height 11
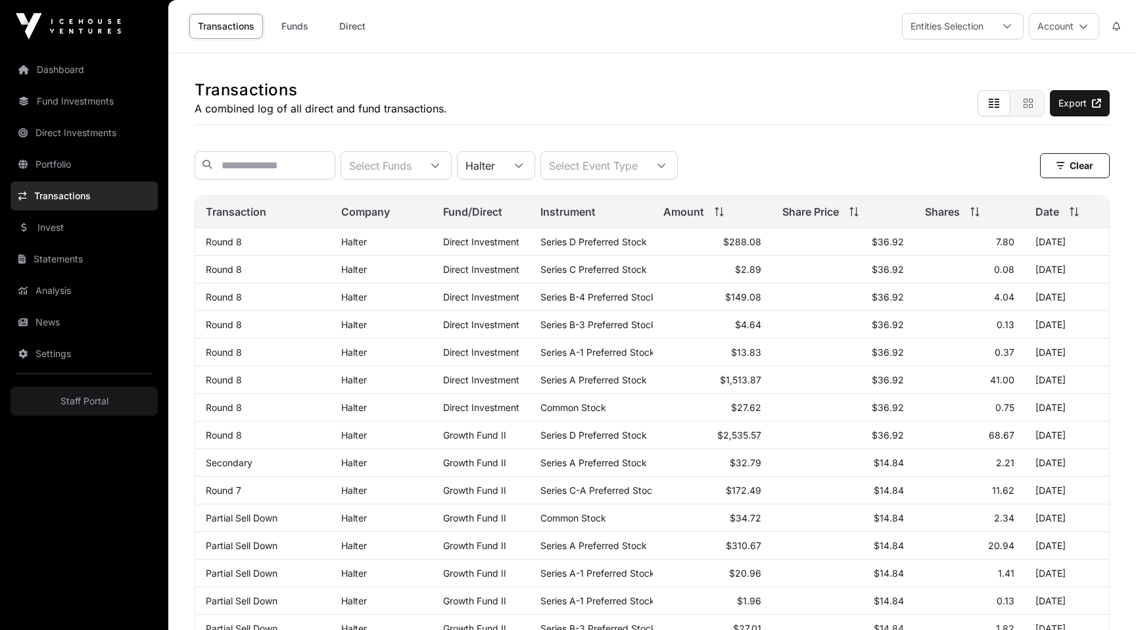
scroll to position [247, 0]
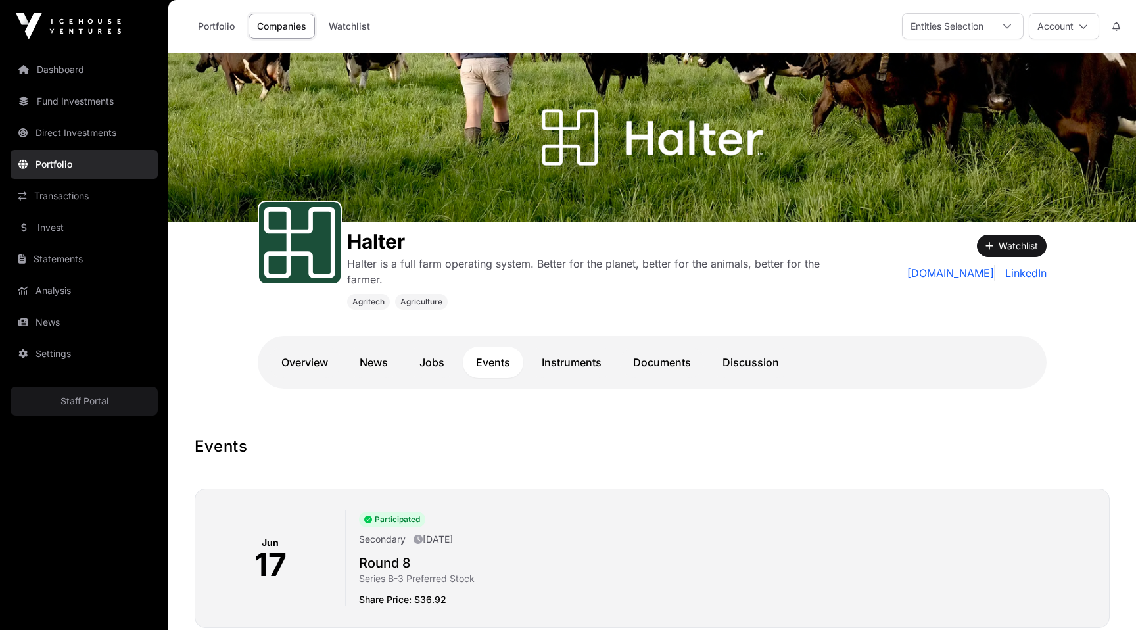
click at [557, 365] on link "Instruments" at bounding box center [571, 362] width 86 height 32
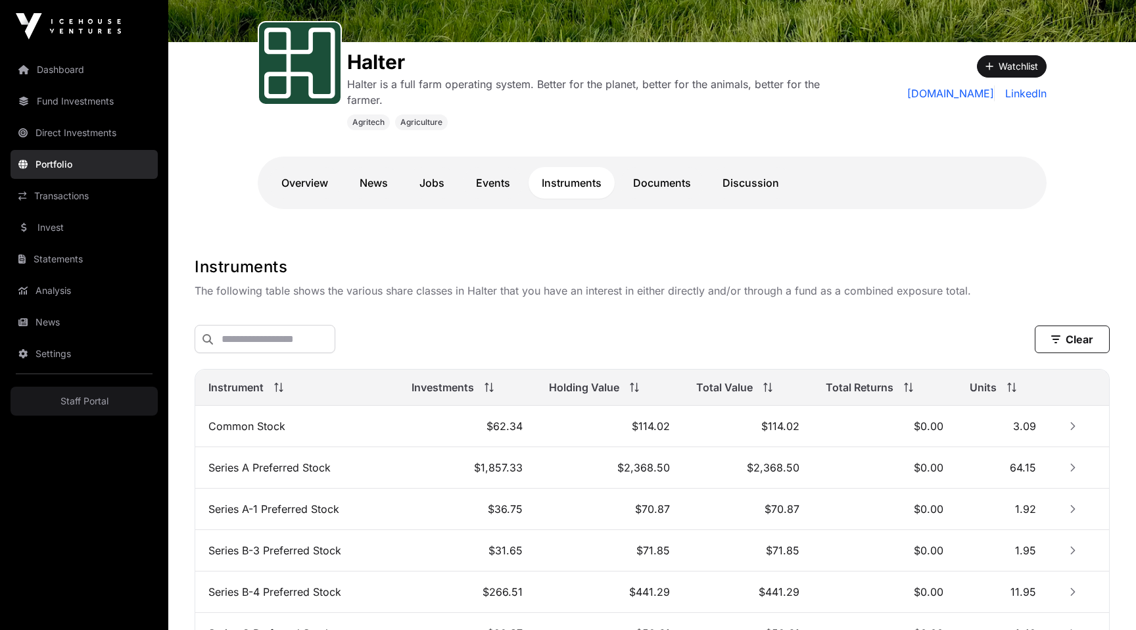
scroll to position [181, 0]
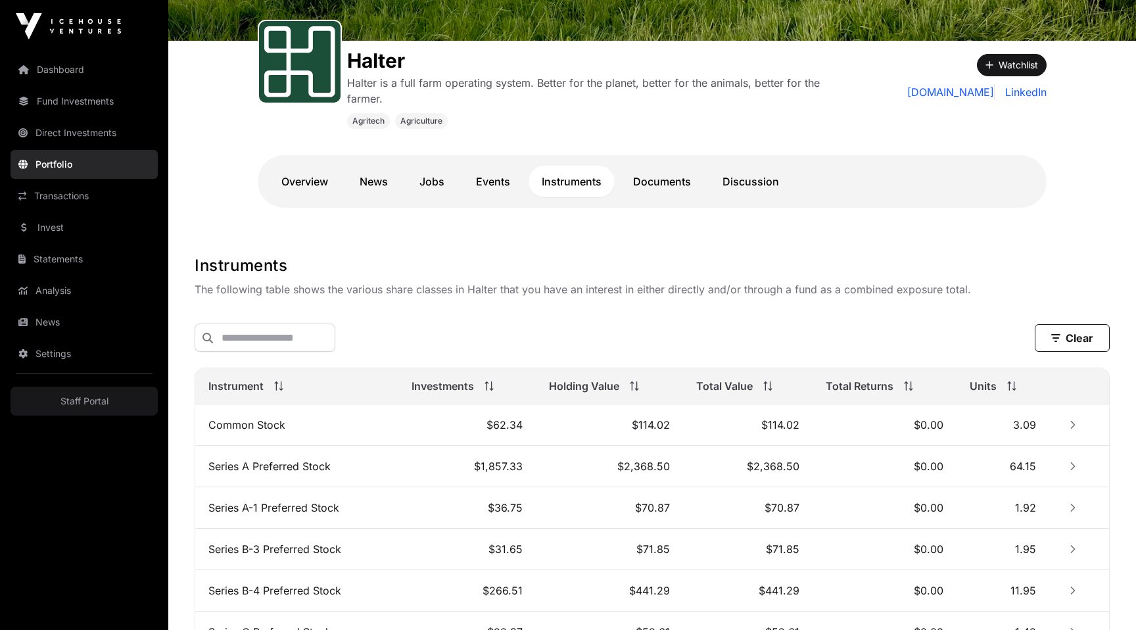
click at [497, 185] on link "Events" at bounding box center [493, 182] width 60 height 32
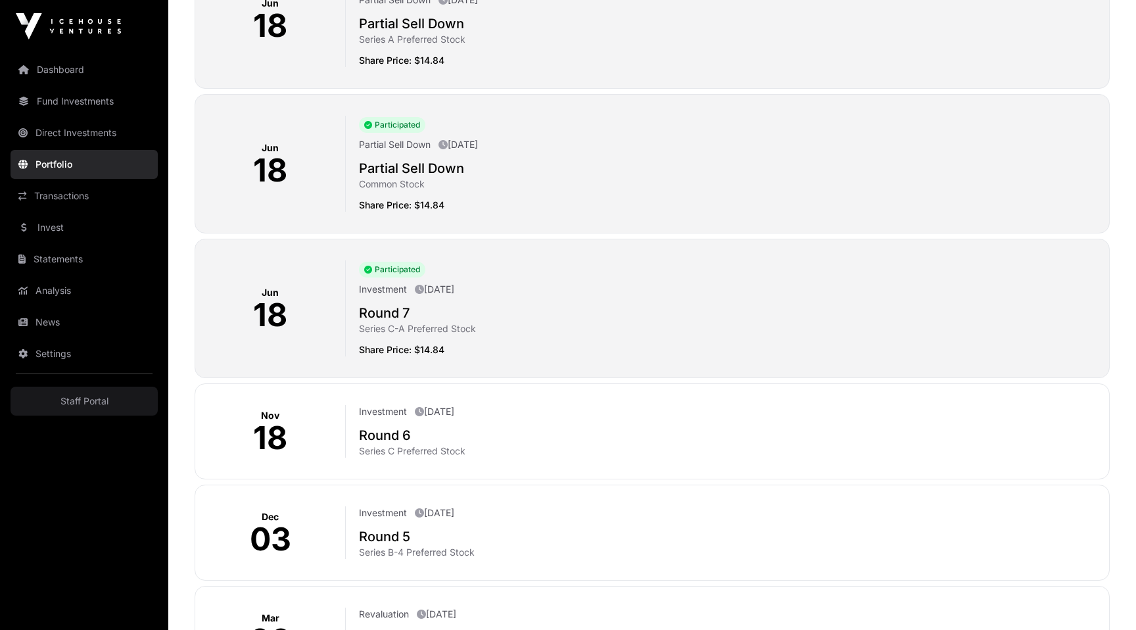
scroll to position [2620, 0]
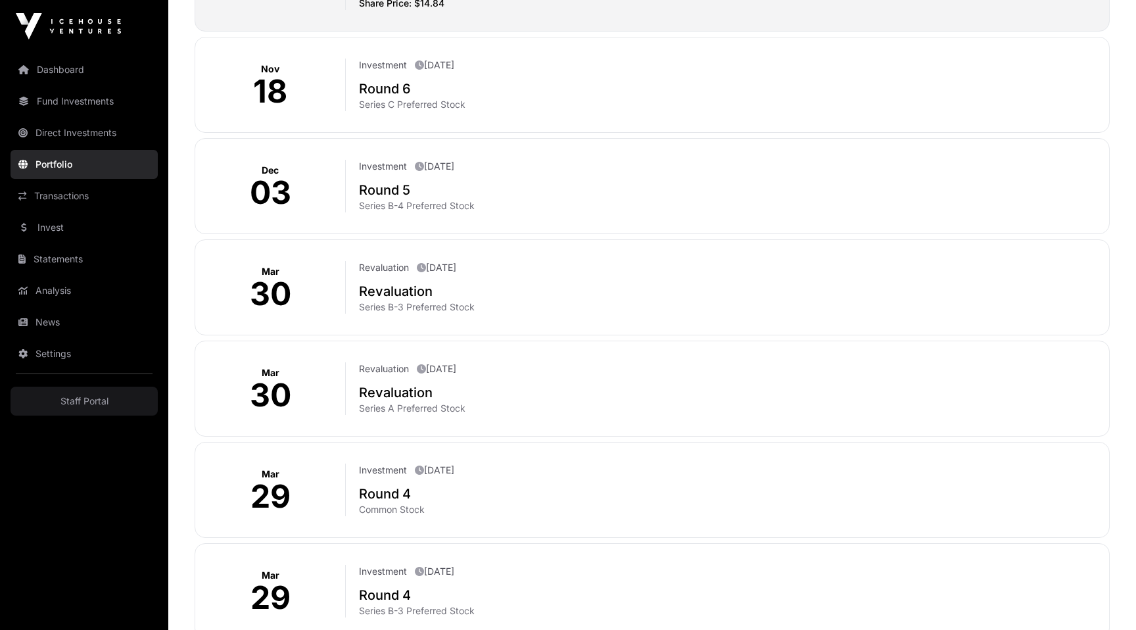
click at [370, 362] on p "Revaluation" at bounding box center [384, 368] width 50 height 13
click at [370, 261] on p "Revaluation" at bounding box center [384, 267] width 50 height 13
click at [376, 160] on p "Investment" at bounding box center [383, 166] width 48 height 13
click at [388, 283] on h2 "Revaluation" at bounding box center [728, 291] width 739 height 18
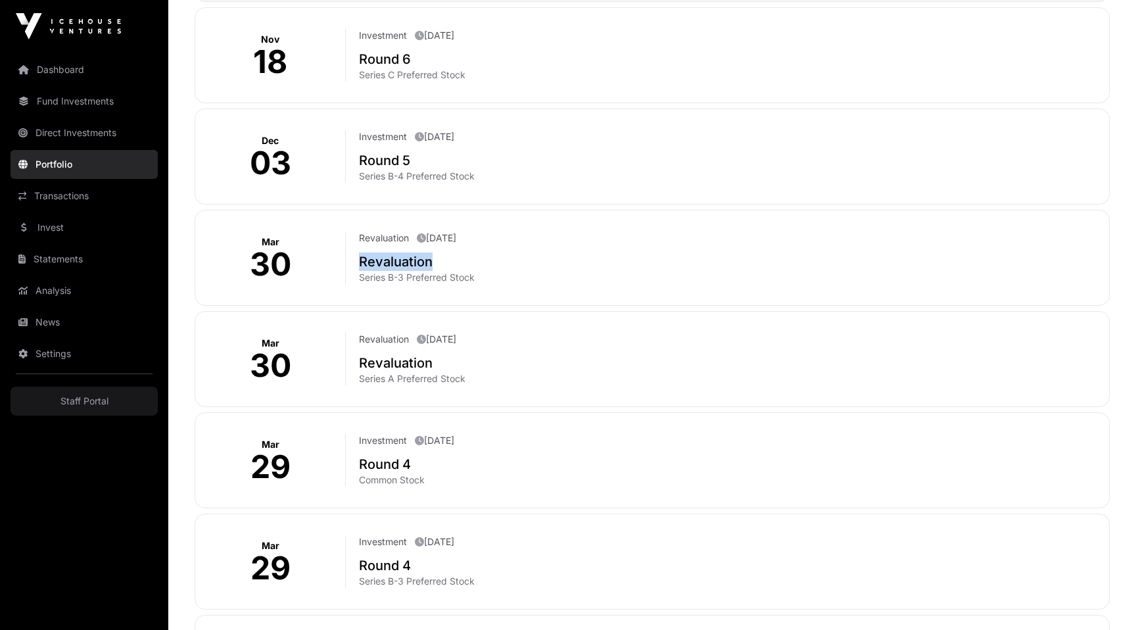
scroll to position [2621, 0]
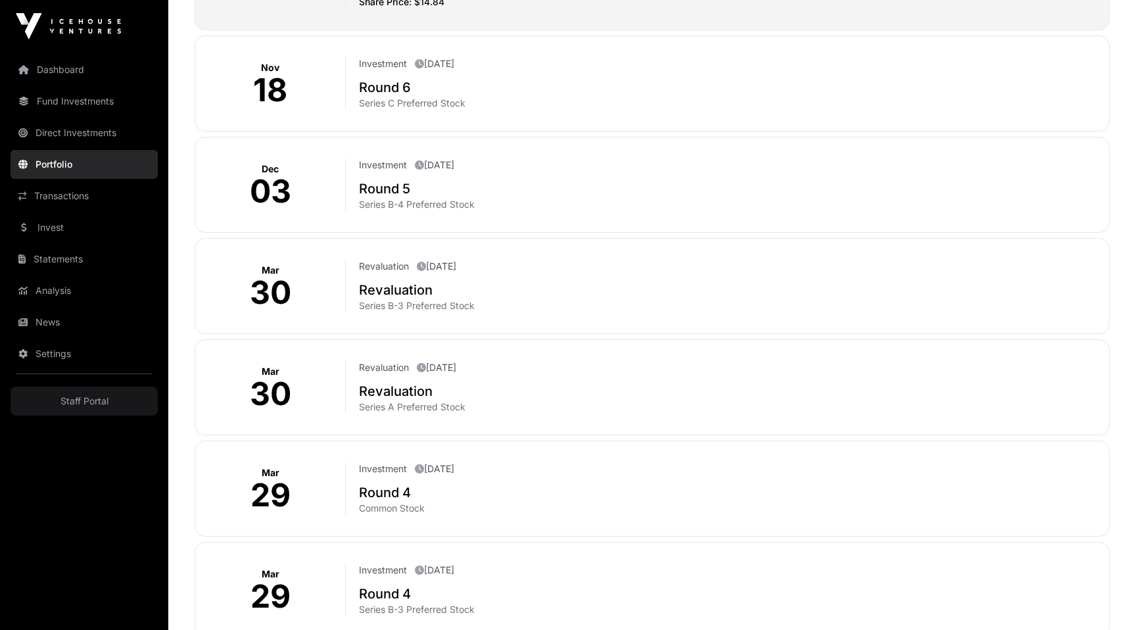
click at [395, 283] on h2 "Revaluation" at bounding box center [728, 290] width 739 height 18
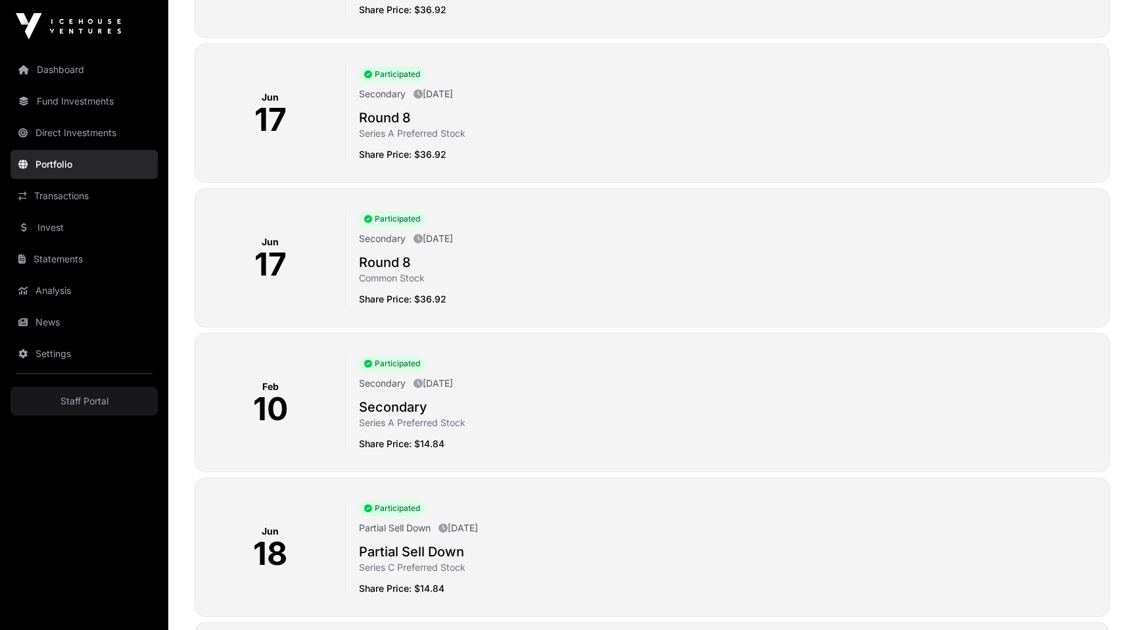
scroll to position [1191, 0]
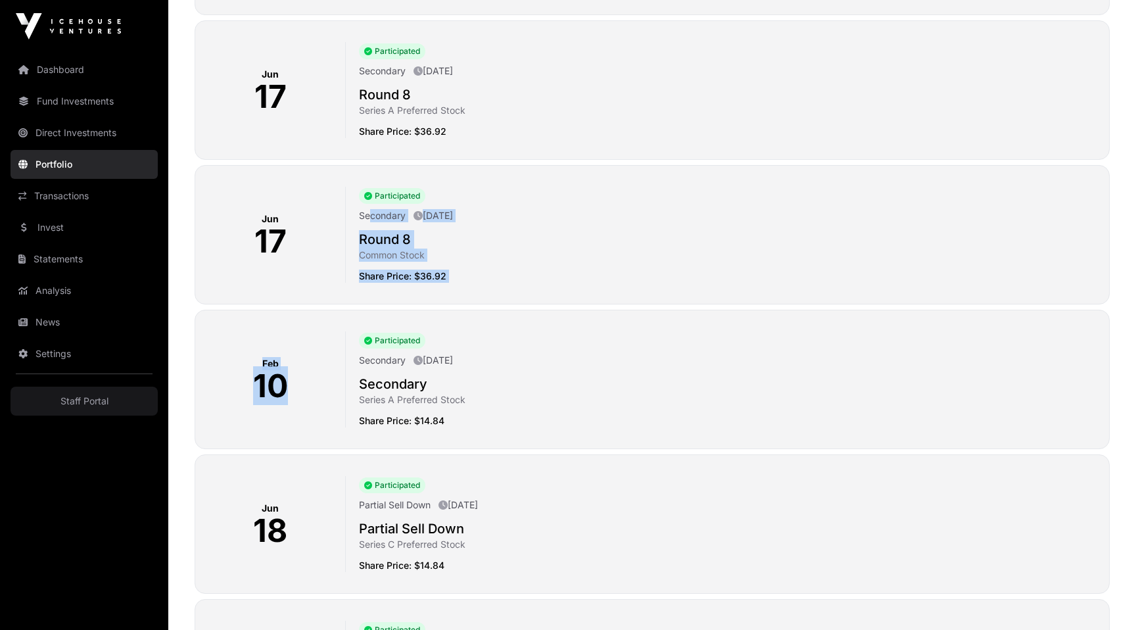
drag, startPoint x: 371, startPoint y: 208, endPoint x: 448, endPoint y: 312, distance: 129.2
click at [562, 231] on h2 "Round 8" at bounding box center [728, 239] width 739 height 18
drag, startPoint x: 358, startPoint y: 269, endPoint x: 485, endPoint y: 267, distance: 126.8
click at [486, 269] on div "Participated Secondary [DATE] Round 8 Common Stock Share Price: $36.92" at bounding box center [722, 235] width 752 height 96
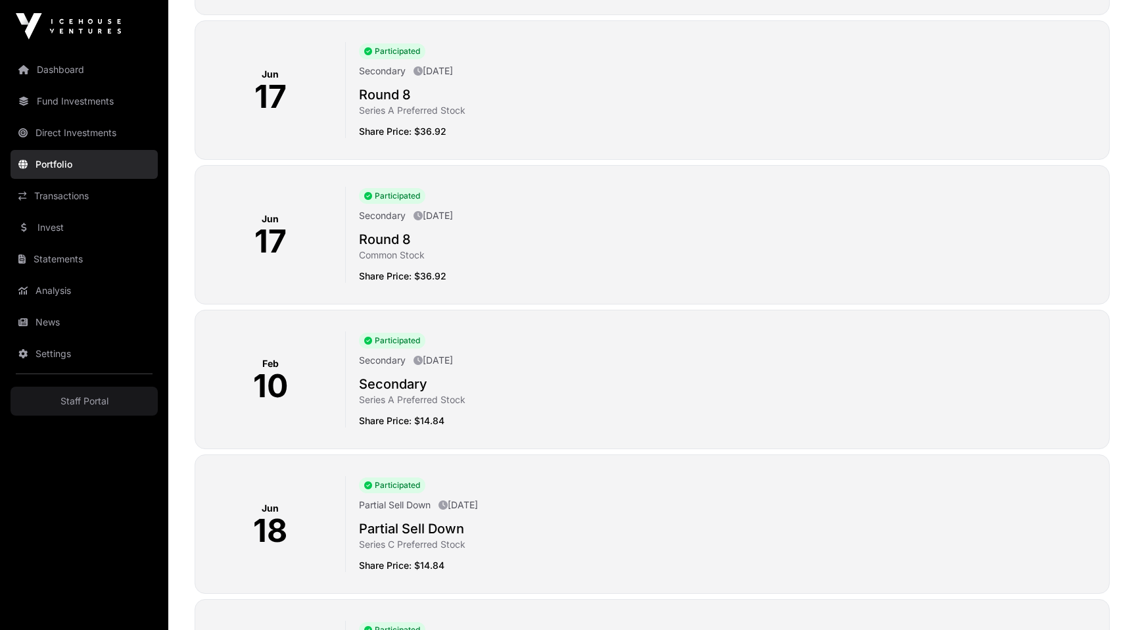
click at [496, 289] on div "[DATE] Participated Secondary [DATE] Round 8 Common Stock Share Price: $36.92" at bounding box center [652, 234] width 915 height 139
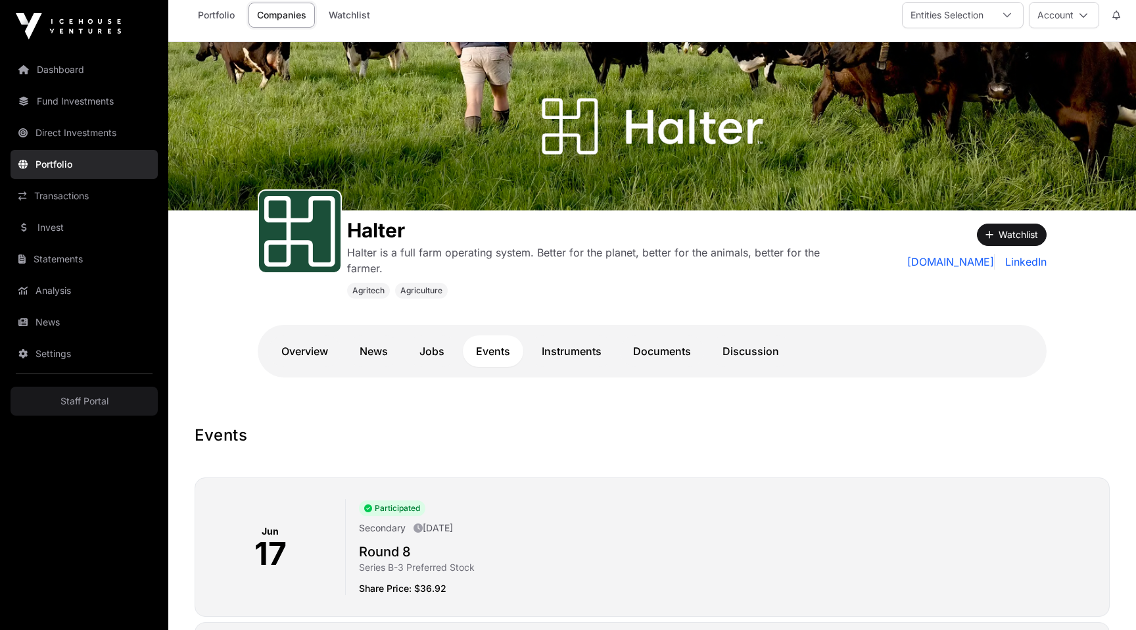
scroll to position [0, 0]
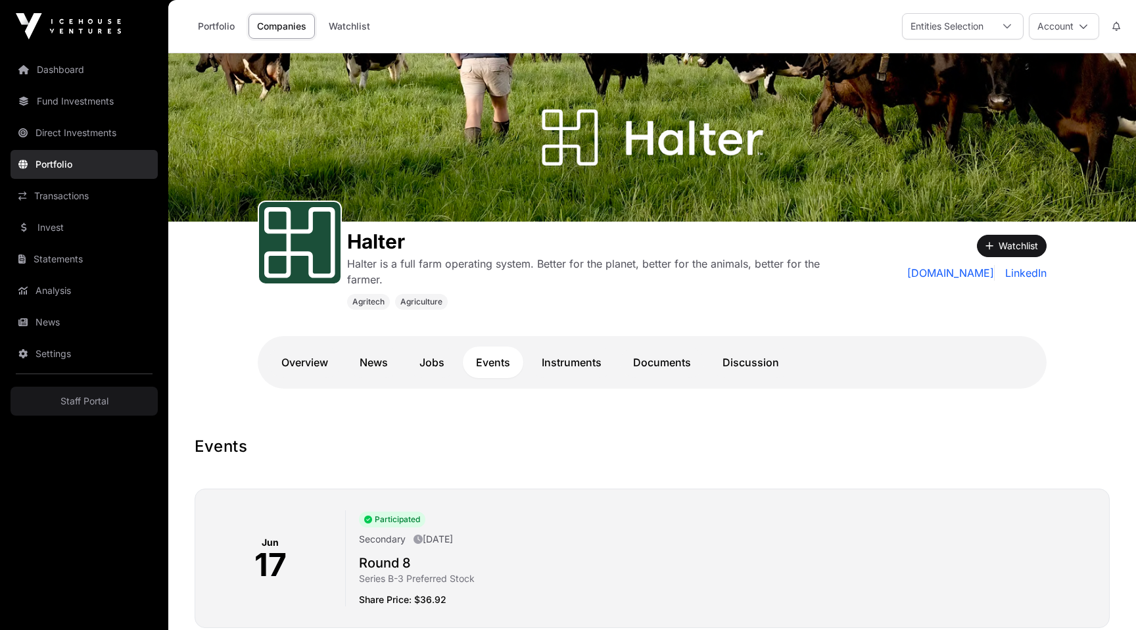
click at [304, 369] on link "Overview" at bounding box center [304, 362] width 73 height 32
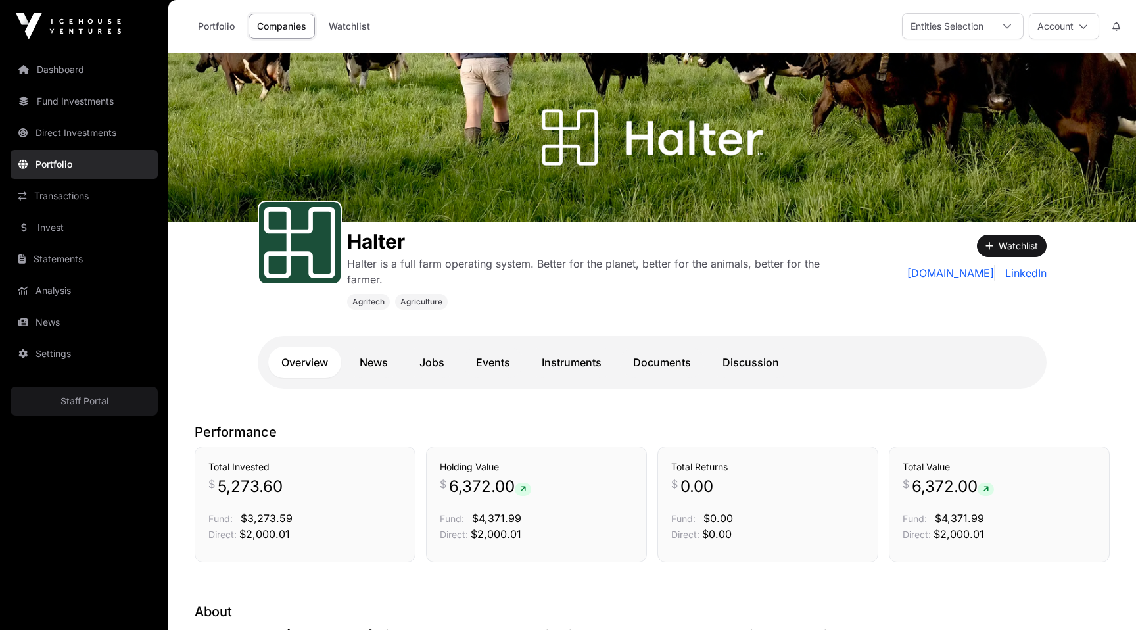
click at [489, 361] on link "Events" at bounding box center [493, 362] width 60 height 32
click at [604, 204] on img at bounding box center [651, 137] width 967 height 168
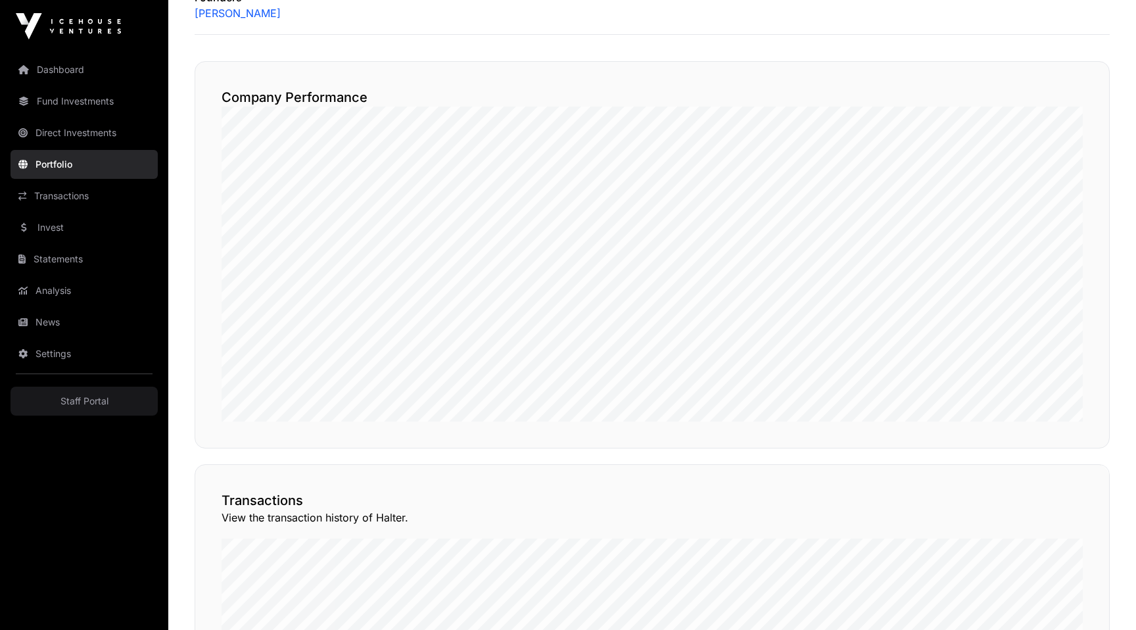
scroll to position [743, 0]
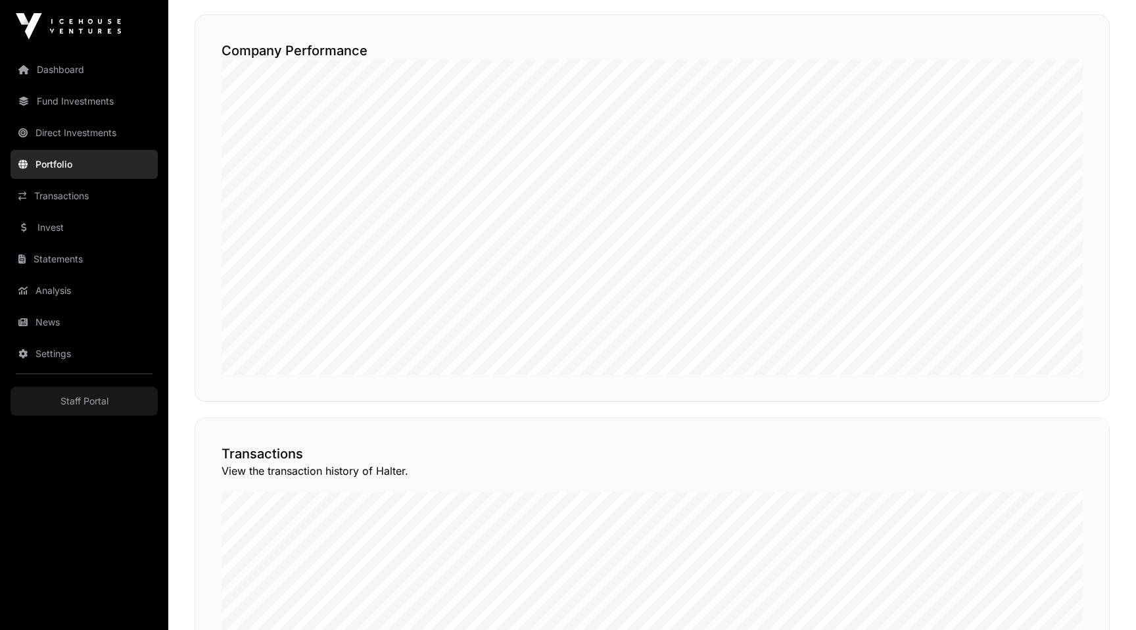
click at [626, 427] on div "Transactions View the transaction history of Halter. View Transactions" at bounding box center [652, 625] width 915 height 416
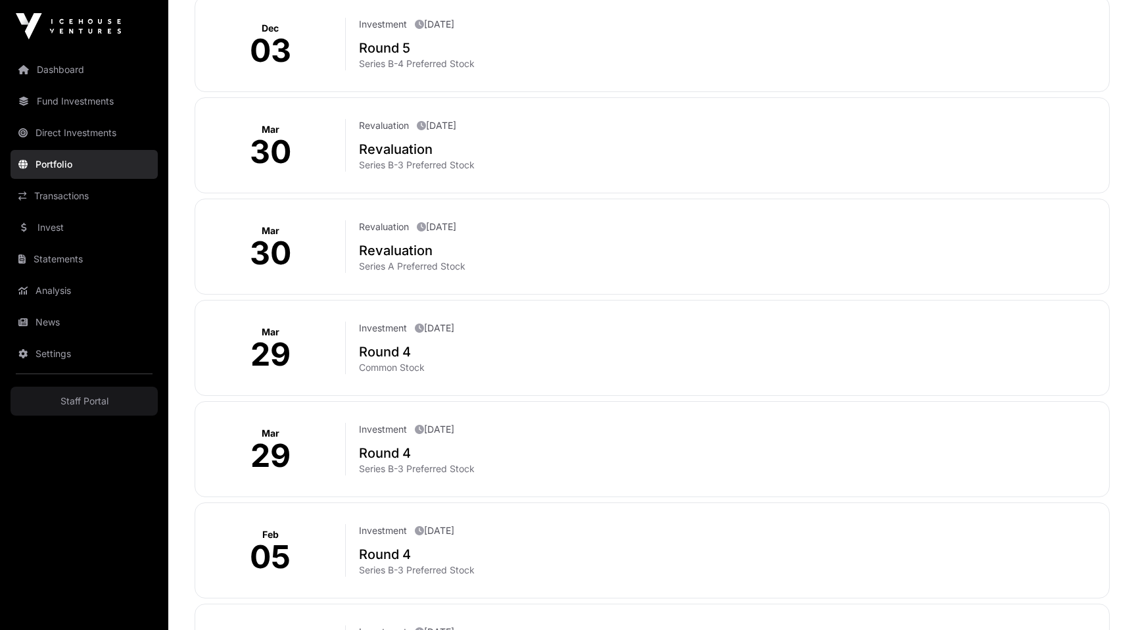
scroll to position [2907, 0]
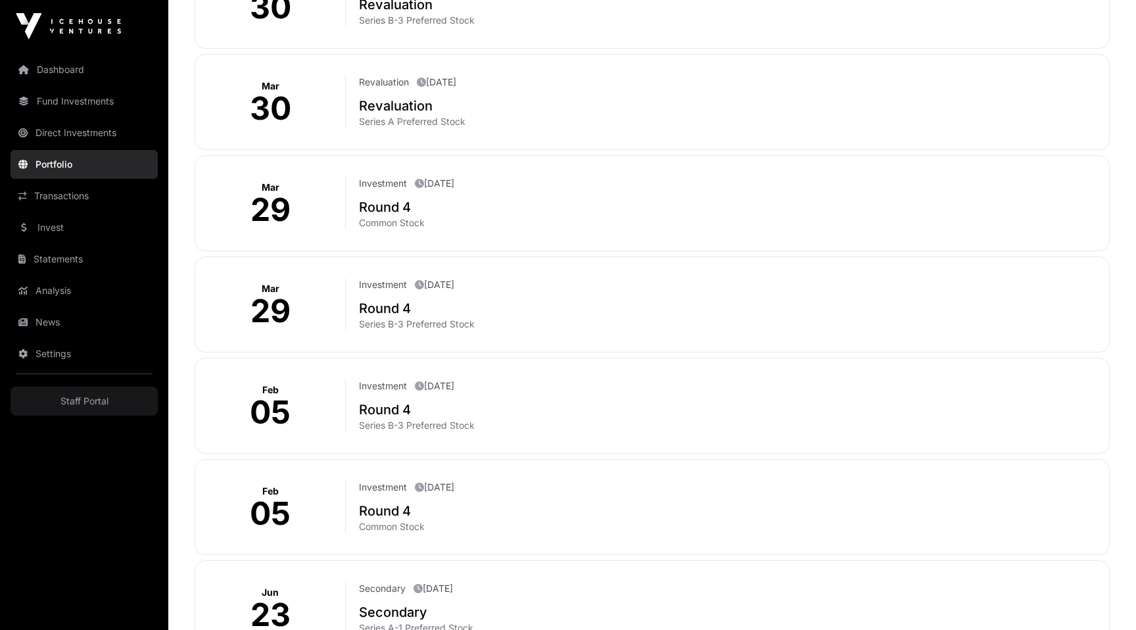
click at [275, 404] on p "05" at bounding box center [270, 412] width 41 height 32
click at [454, 379] on p "[DATE]" at bounding box center [434, 385] width 39 height 13
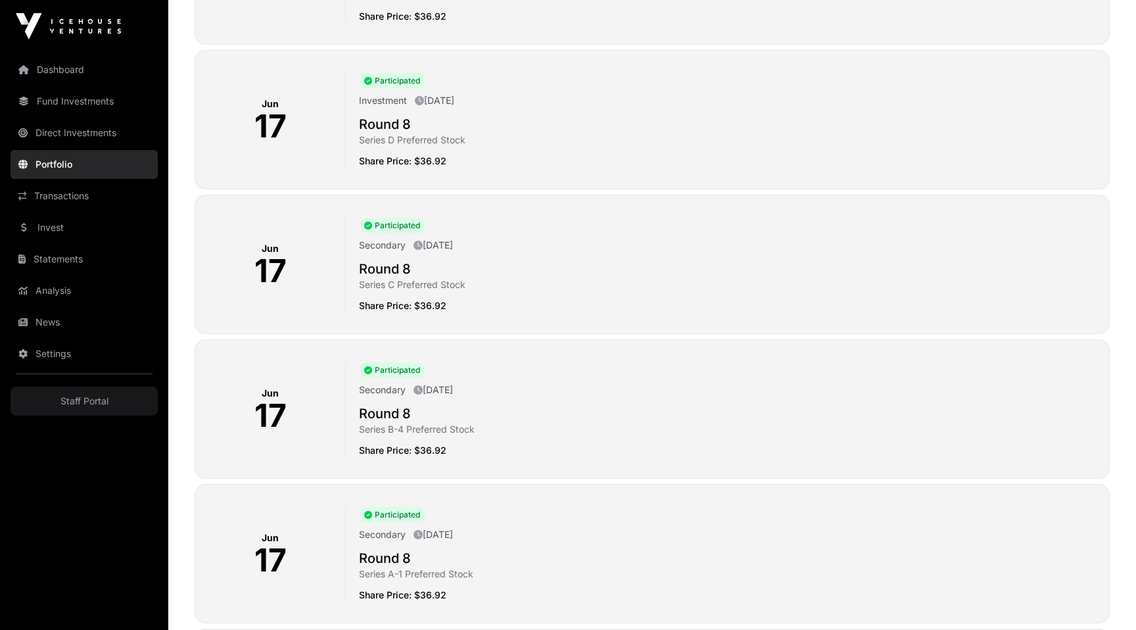
scroll to position [286, 0]
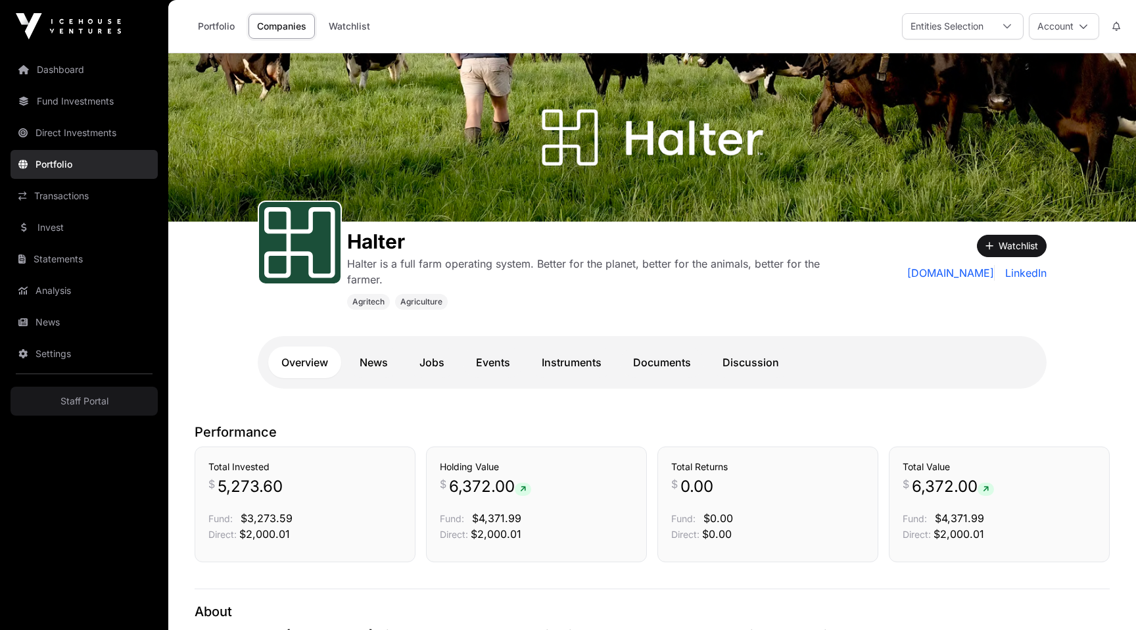
click at [61, 131] on link "Direct Investments" at bounding box center [84, 132] width 147 height 29
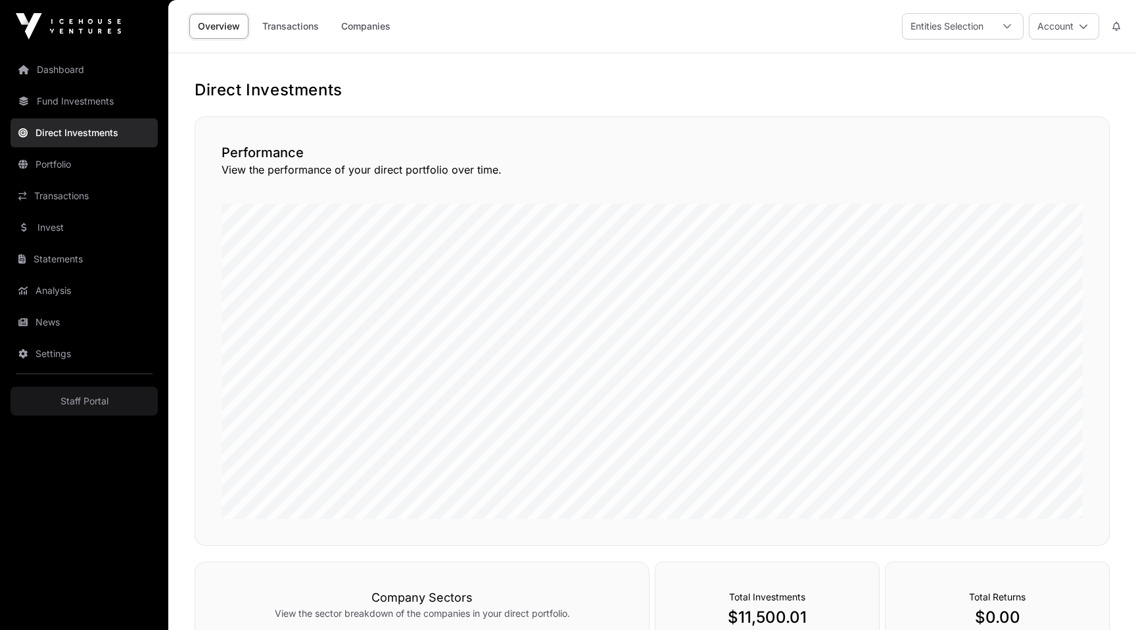
click at [344, 31] on link "Companies" at bounding box center [366, 26] width 66 height 25
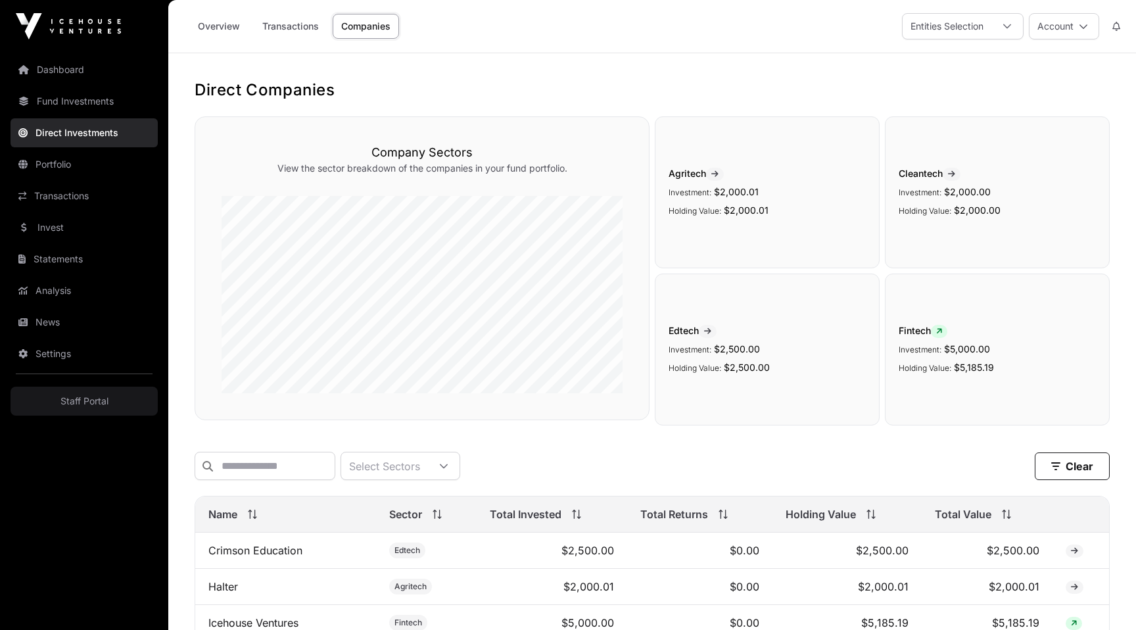
scroll to position [195, 0]
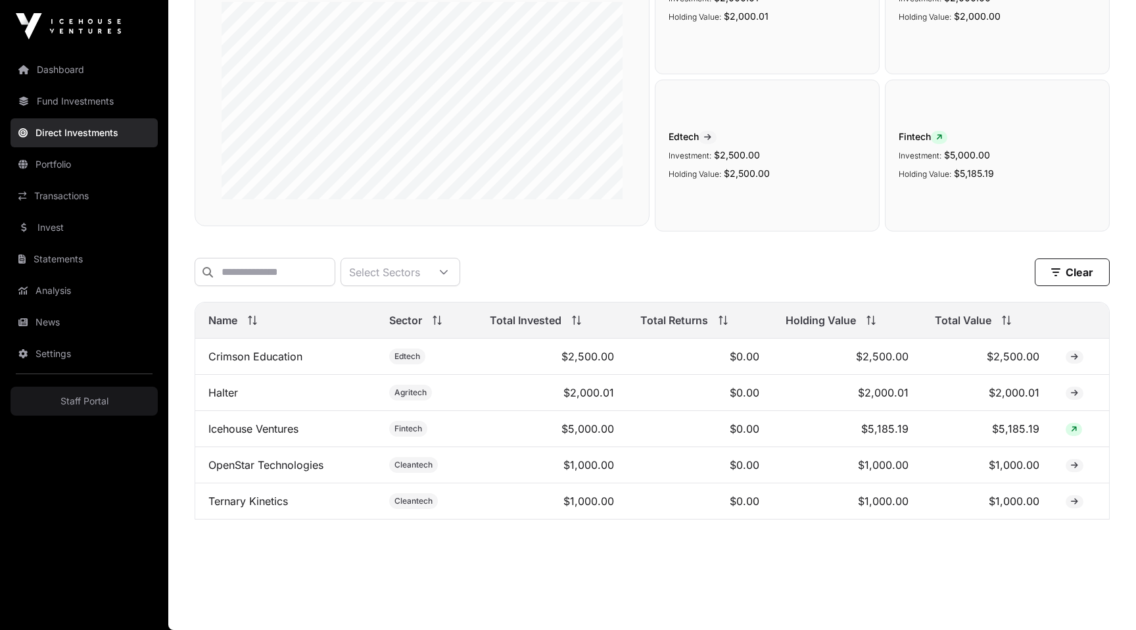
click at [88, 191] on link "Transactions" at bounding box center [84, 195] width 147 height 29
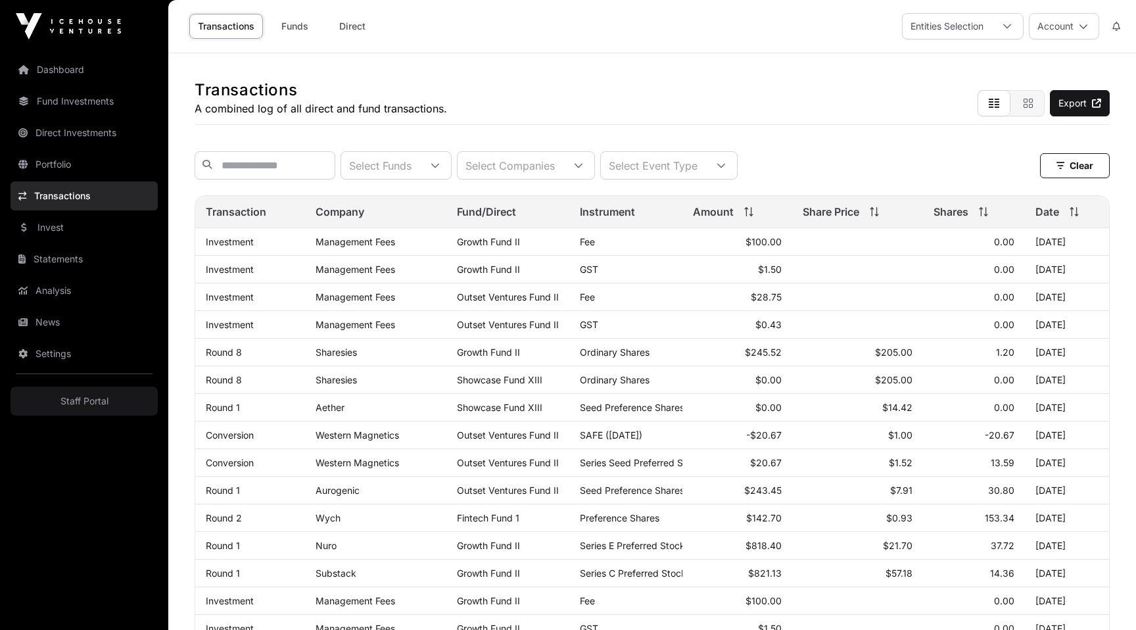
click at [409, 167] on div "Select Funds" at bounding box center [380, 165] width 78 height 27
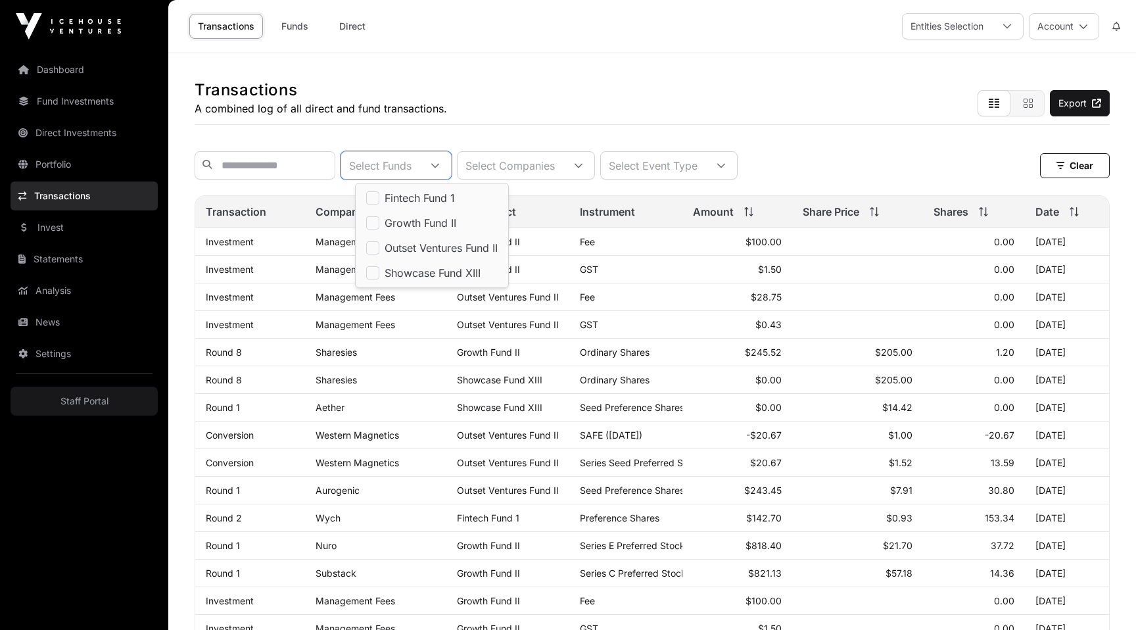
scroll to position [13, 9]
click at [533, 175] on div "Select Companies" at bounding box center [509, 165] width 105 height 27
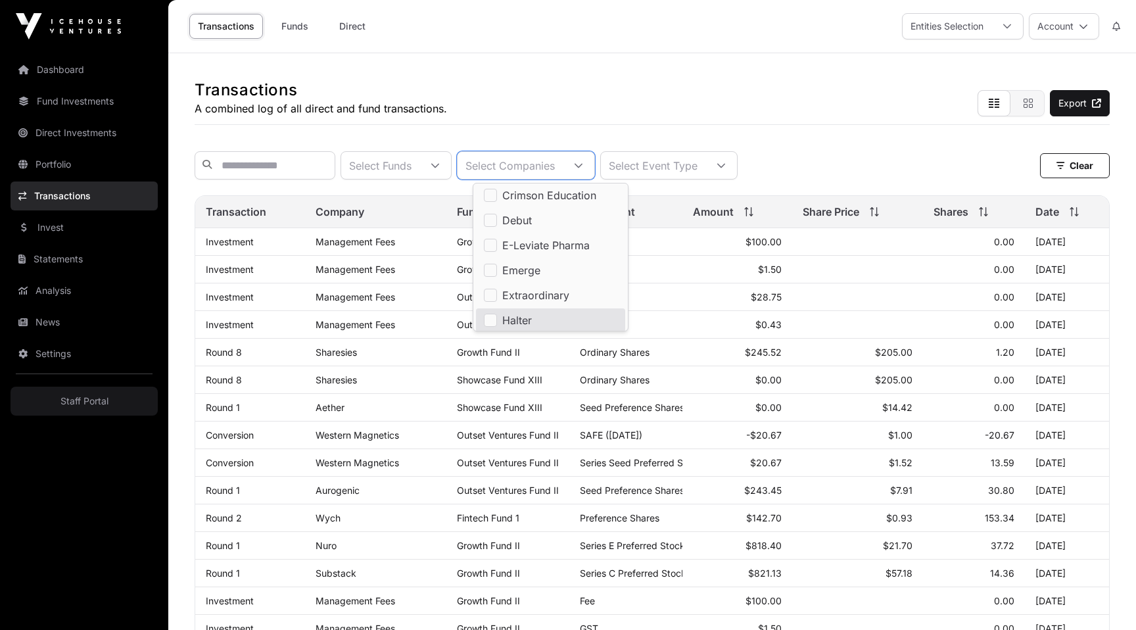
scroll to position [129, 0]
click at [517, 318] on span "Halter" at bounding box center [517, 318] width 30 height 11
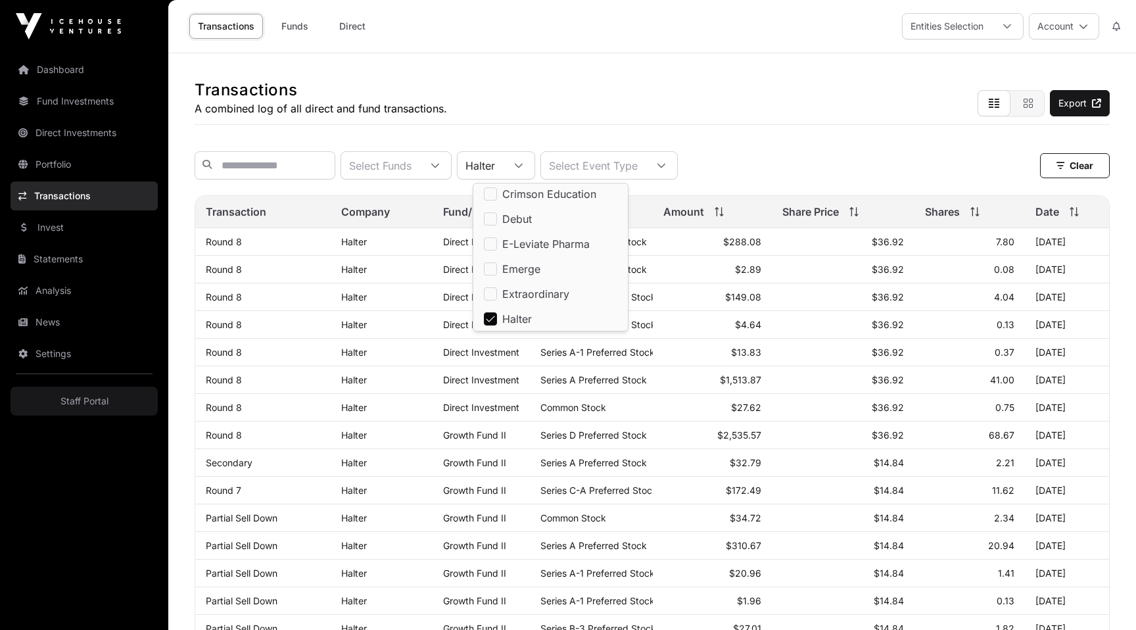
click at [511, 30] on div "Transactions Funds Direct Entities Selection Account" at bounding box center [652, 26] width 952 height 53
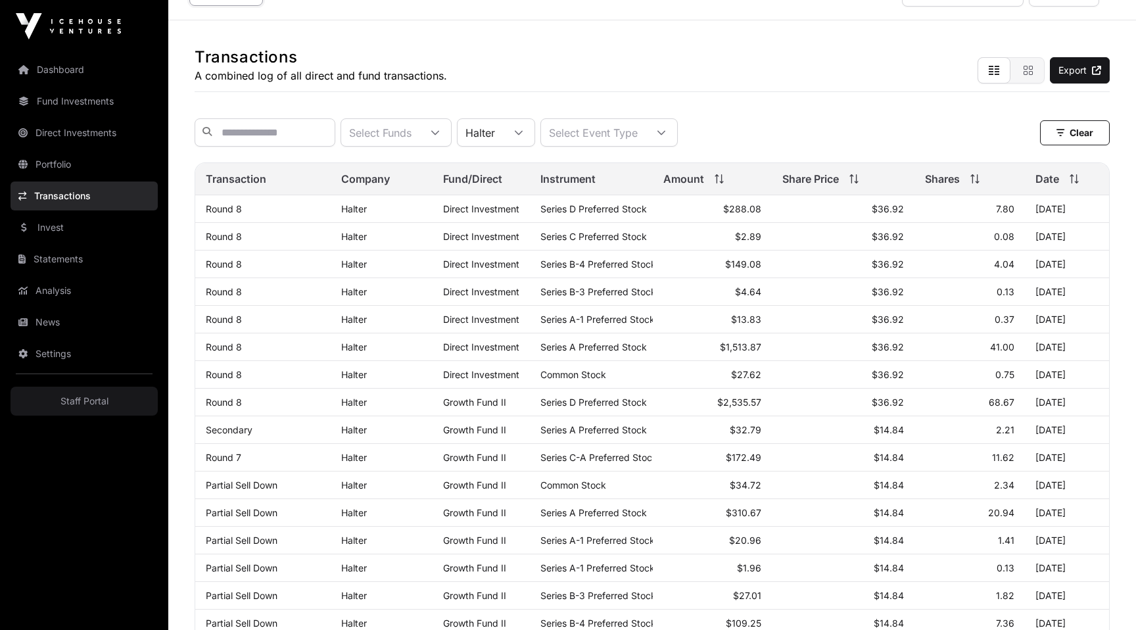
scroll to position [30, 0]
click at [354, 215] on link "Halter" at bounding box center [354, 211] width 26 height 11
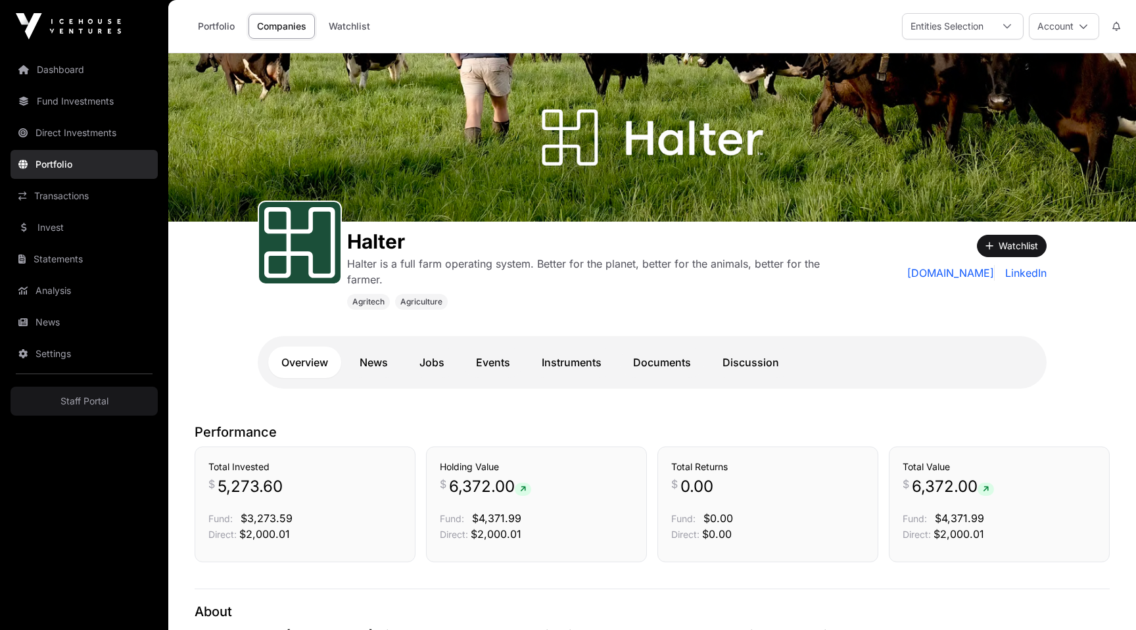
scroll to position [235, 0]
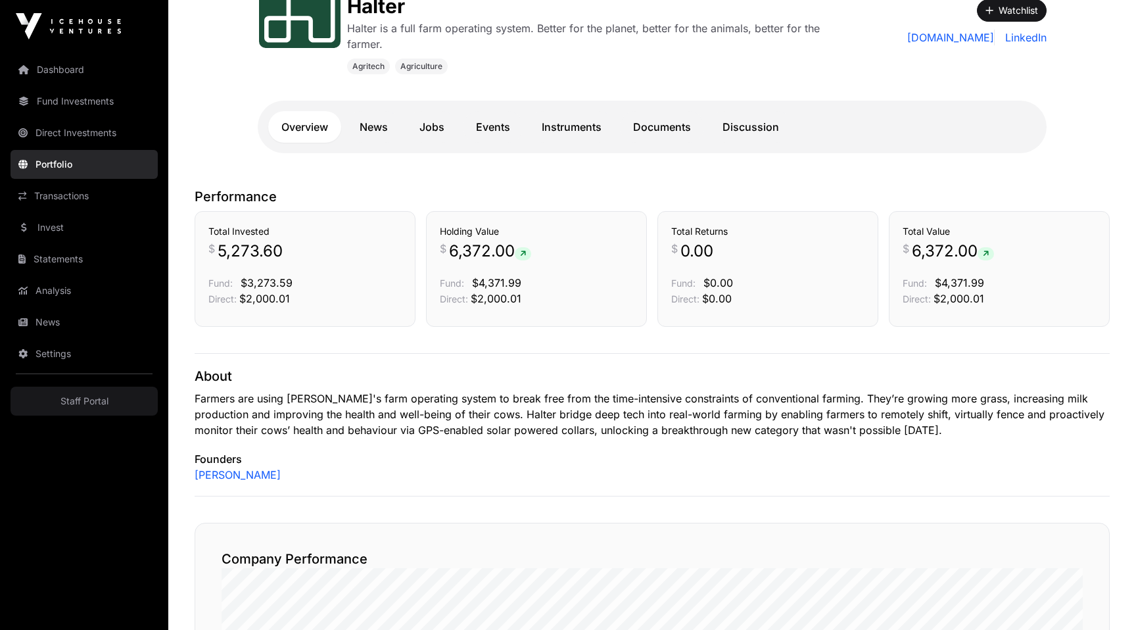
click at [496, 122] on link "Events" at bounding box center [493, 127] width 60 height 32
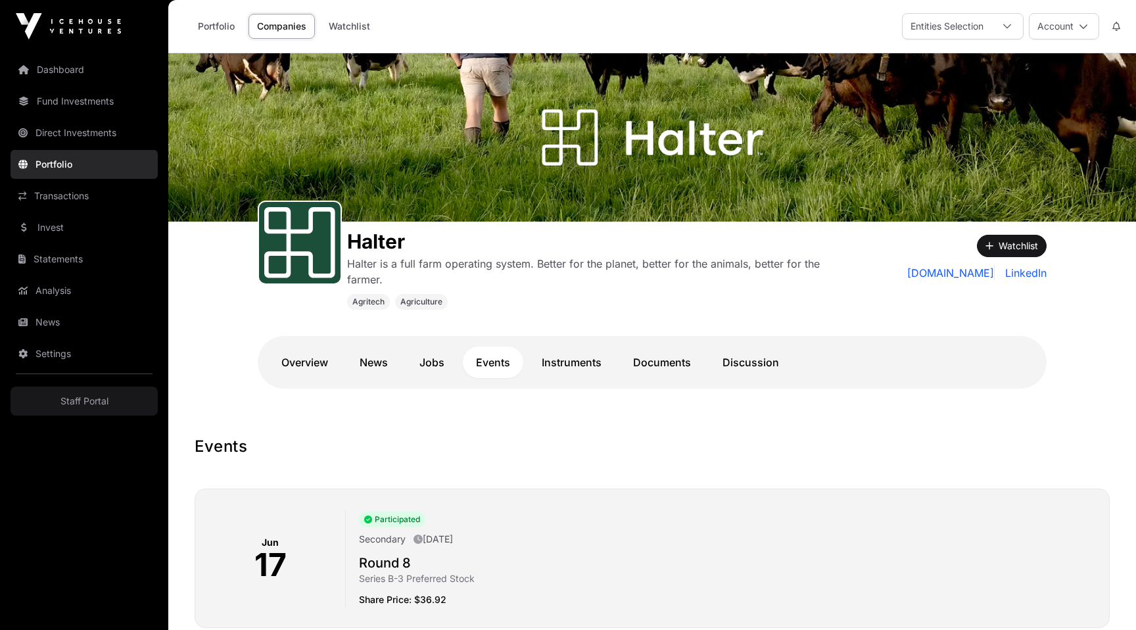
click at [568, 369] on link "Instruments" at bounding box center [571, 362] width 86 height 32
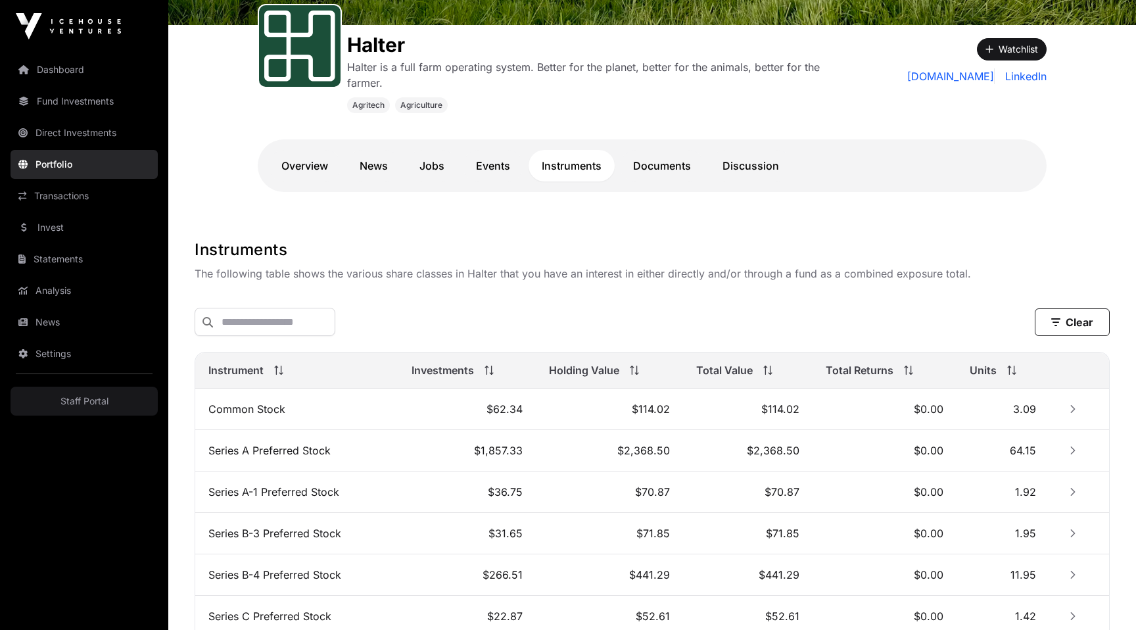
scroll to position [441, 0]
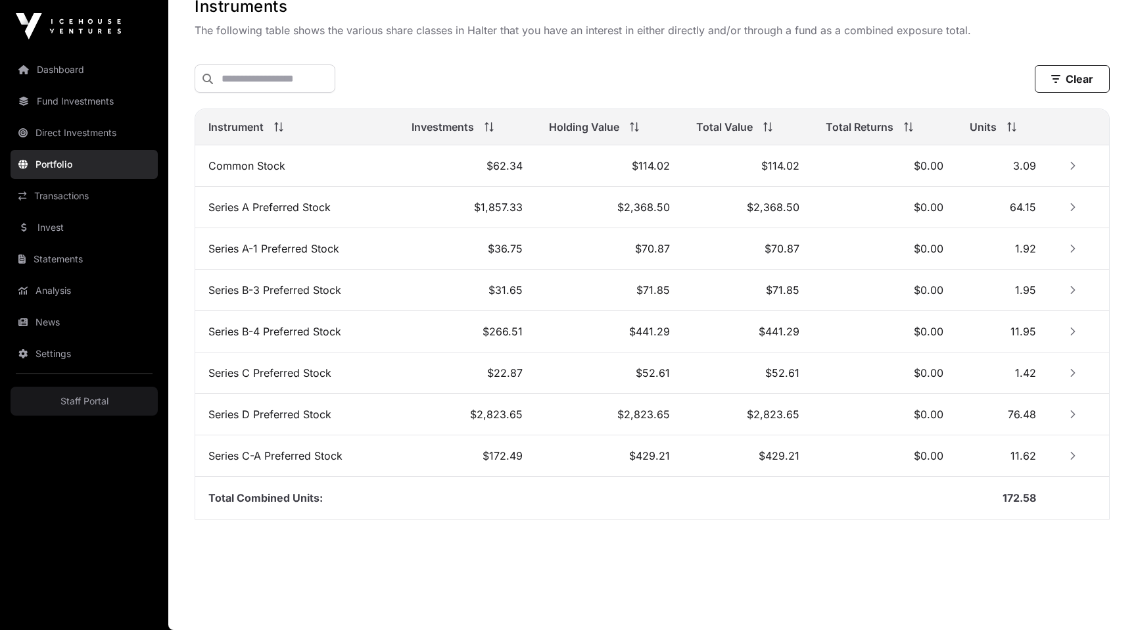
click at [238, 204] on td "Series A Preferred Stock" at bounding box center [296, 207] width 203 height 41
drag, startPoint x: 238, startPoint y: 204, endPoint x: 318, endPoint y: 205, distance: 80.2
click at [319, 205] on td "Series A Preferred Stock" at bounding box center [296, 207] width 203 height 41
click at [191, 245] on div "Instruments The following table shows the various share classes in Halter that …" at bounding box center [651, 265] width 967 height 539
click at [214, 249] on td "Series A-1 Preferred Stock" at bounding box center [296, 248] width 203 height 41
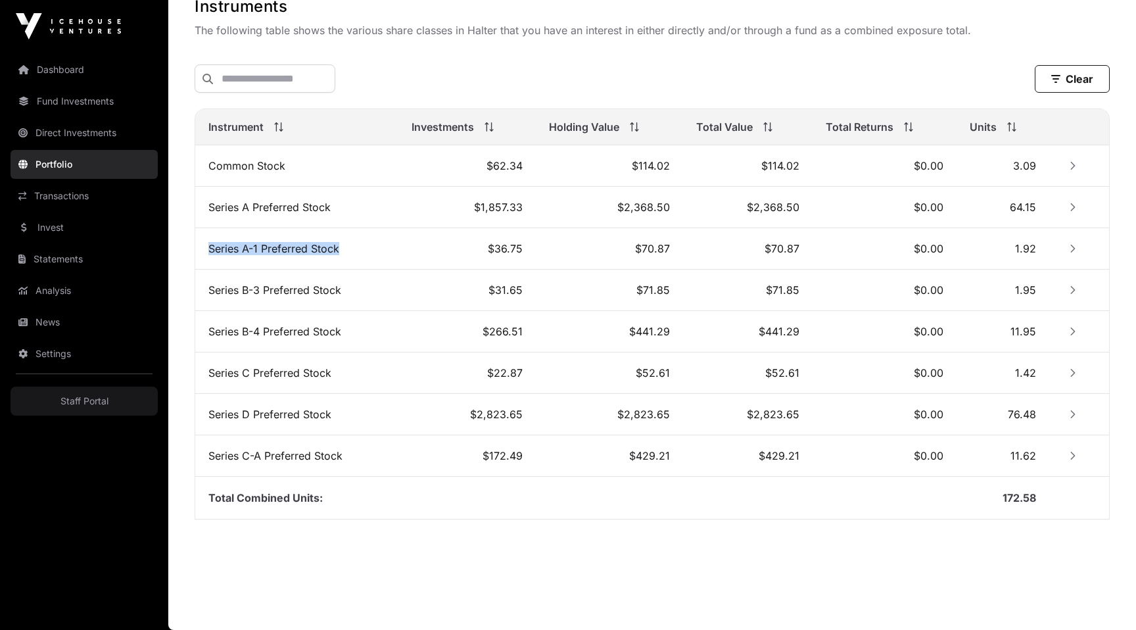
drag, startPoint x: 214, startPoint y: 249, endPoint x: 337, endPoint y: 250, distance: 122.9
click at [337, 250] on td "Series A-1 Preferred Stock" at bounding box center [296, 248] width 203 height 41
